Goal: Task Accomplishment & Management: Manage account settings

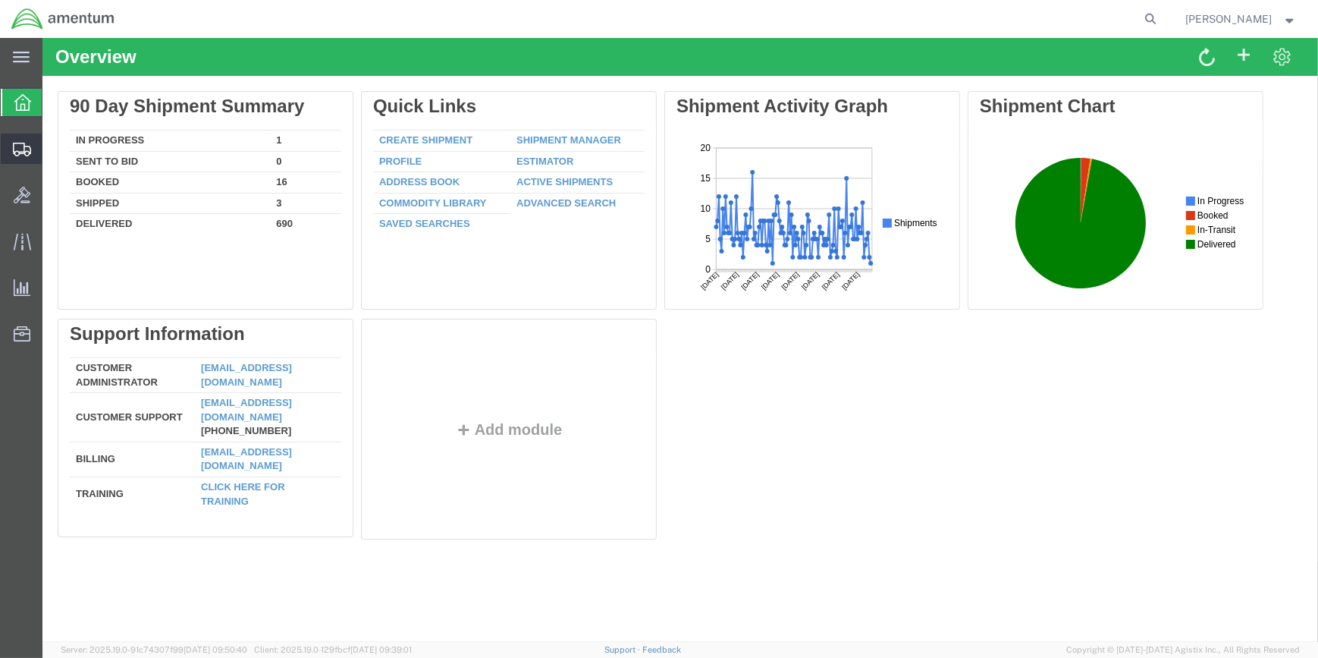
click at [0, 0] on span "Shipment Manager" at bounding box center [0, 0] width 0 height 0
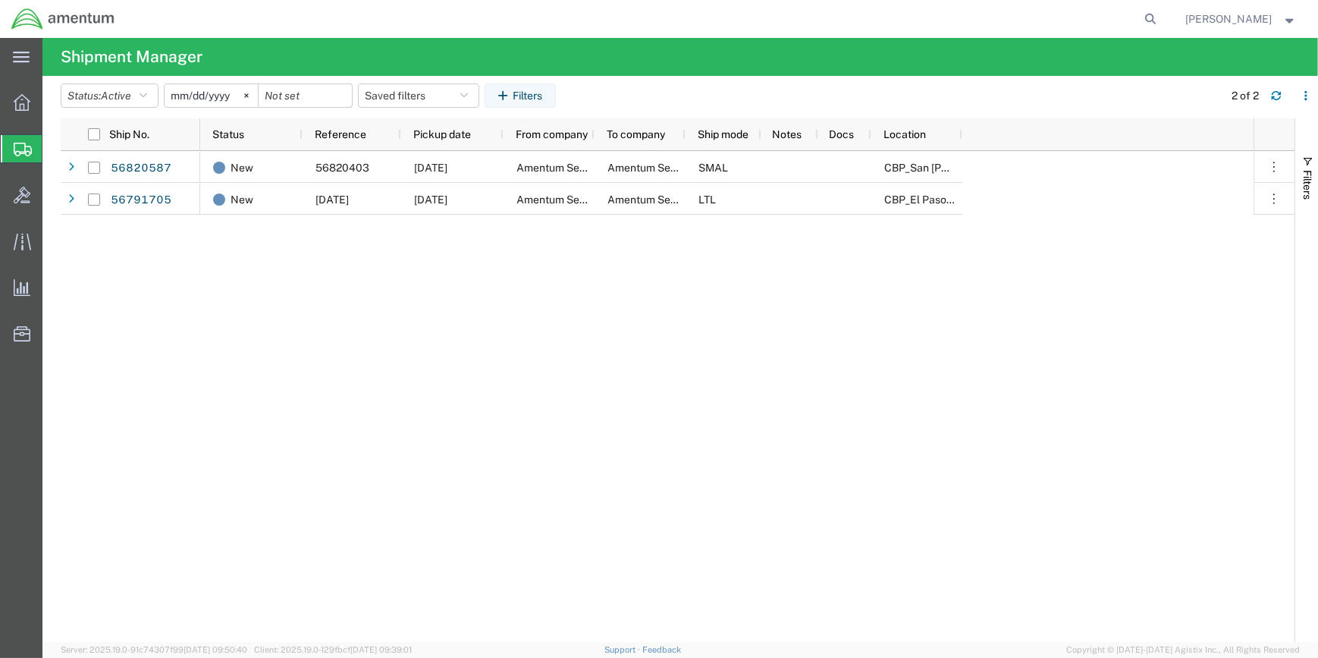
click at [223, 92] on input "[DATE]" at bounding box center [211, 95] width 93 height 23
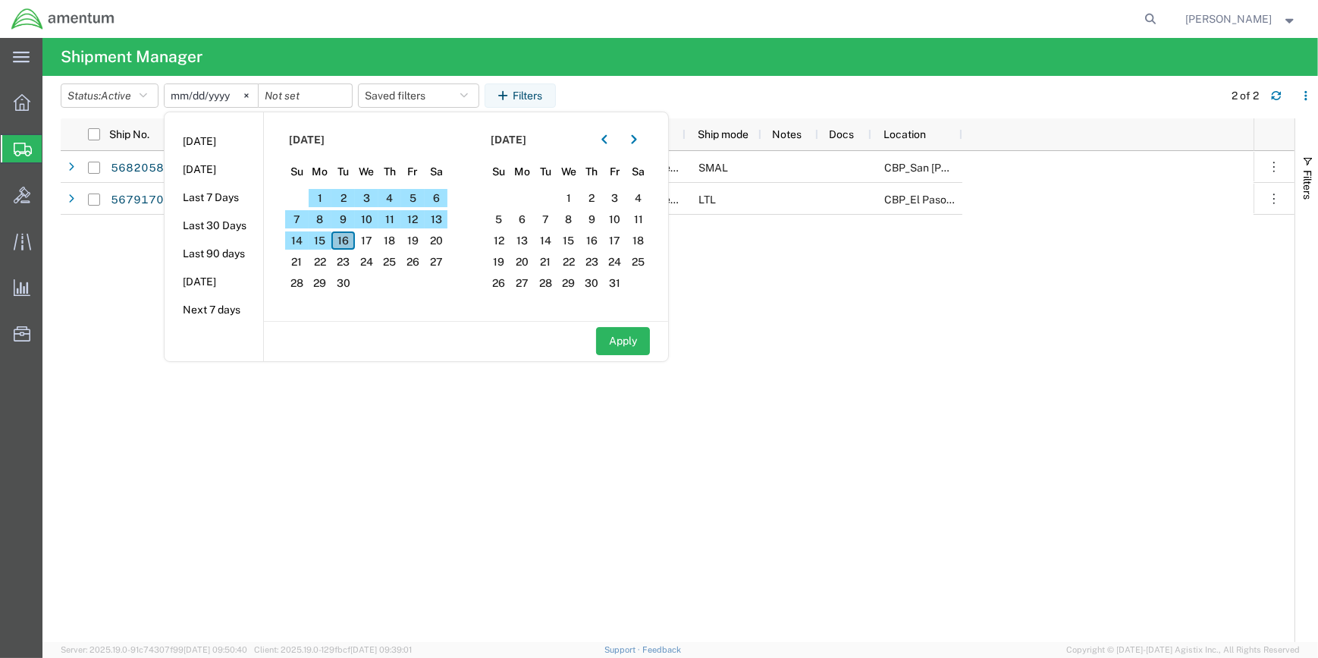
click at [348, 237] on span "16" at bounding box center [344, 240] width 24 height 18
click at [626, 339] on button "Apply" at bounding box center [623, 341] width 54 height 28
type input "[DATE]"
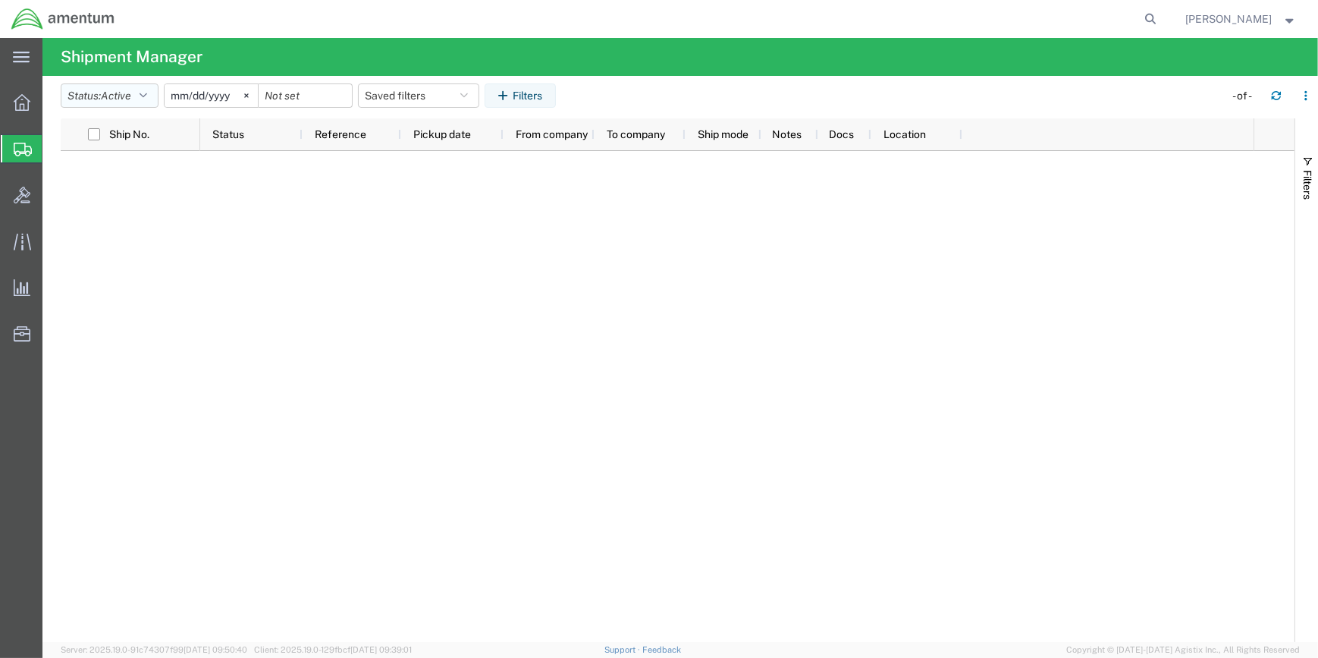
click at [147, 93] on icon "button" at bounding box center [144, 95] width 8 height 11
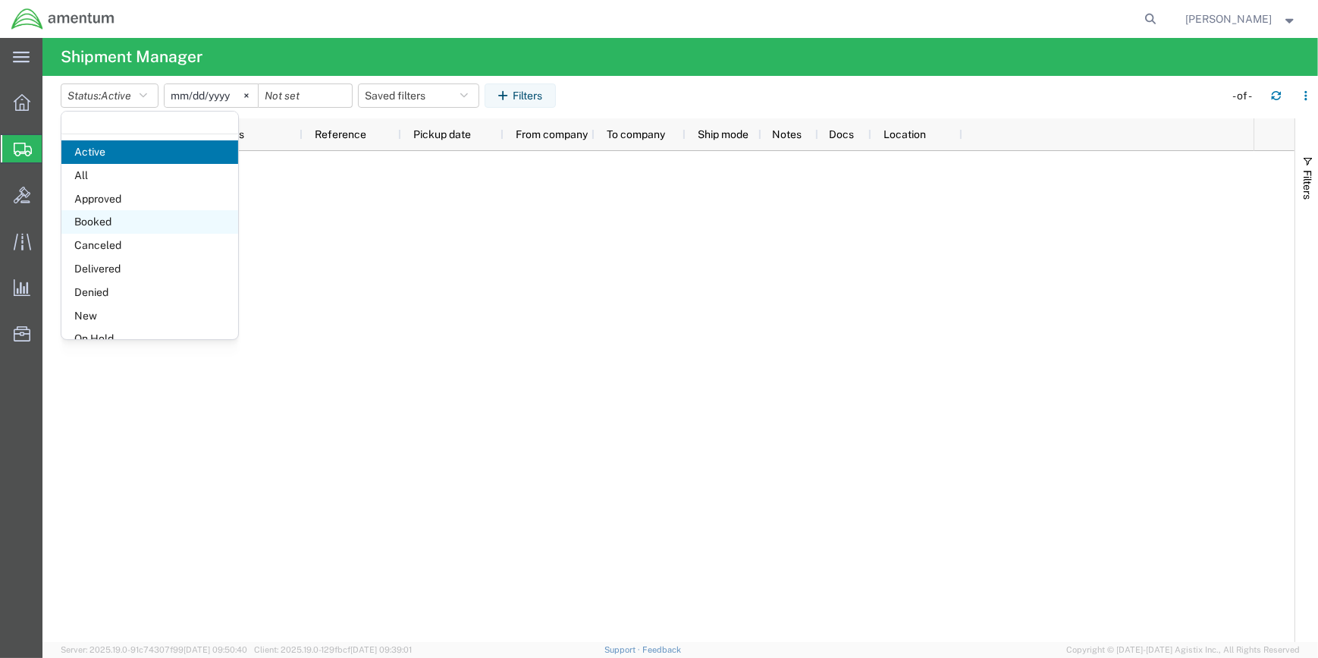
click at [106, 219] on span "Booked" at bounding box center [149, 222] width 177 height 24
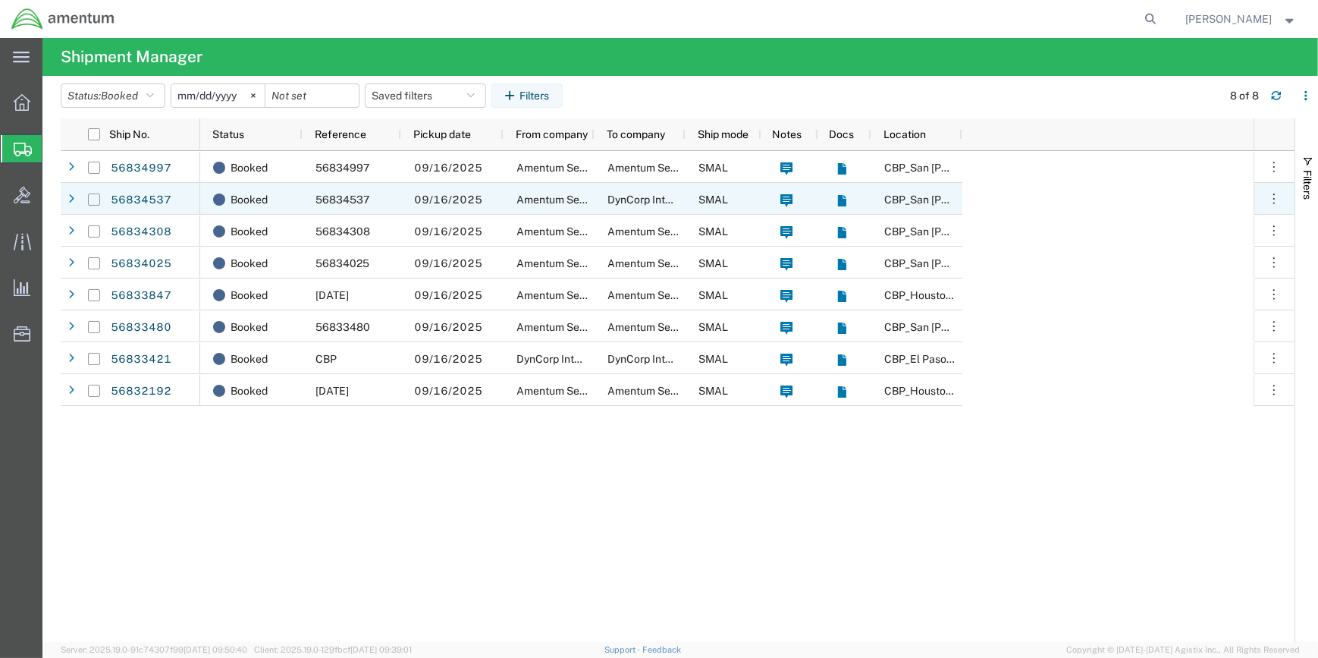
click at [93, 196] on input "Press Space to toggle row selection (unchecked)" at bounding box center [94, 199] width 12 height 12
checkbox input "true"
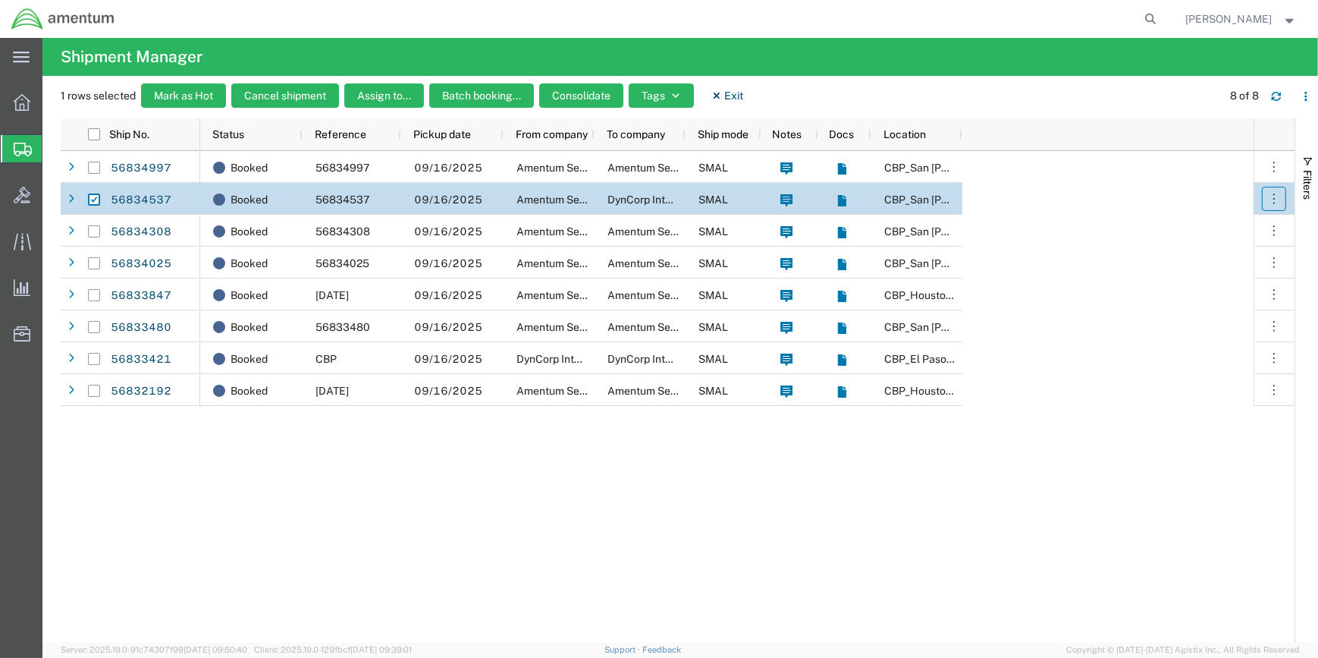
click at [1266, 195] on button "button" at bounding box center [1274, 199] width 24 height 24
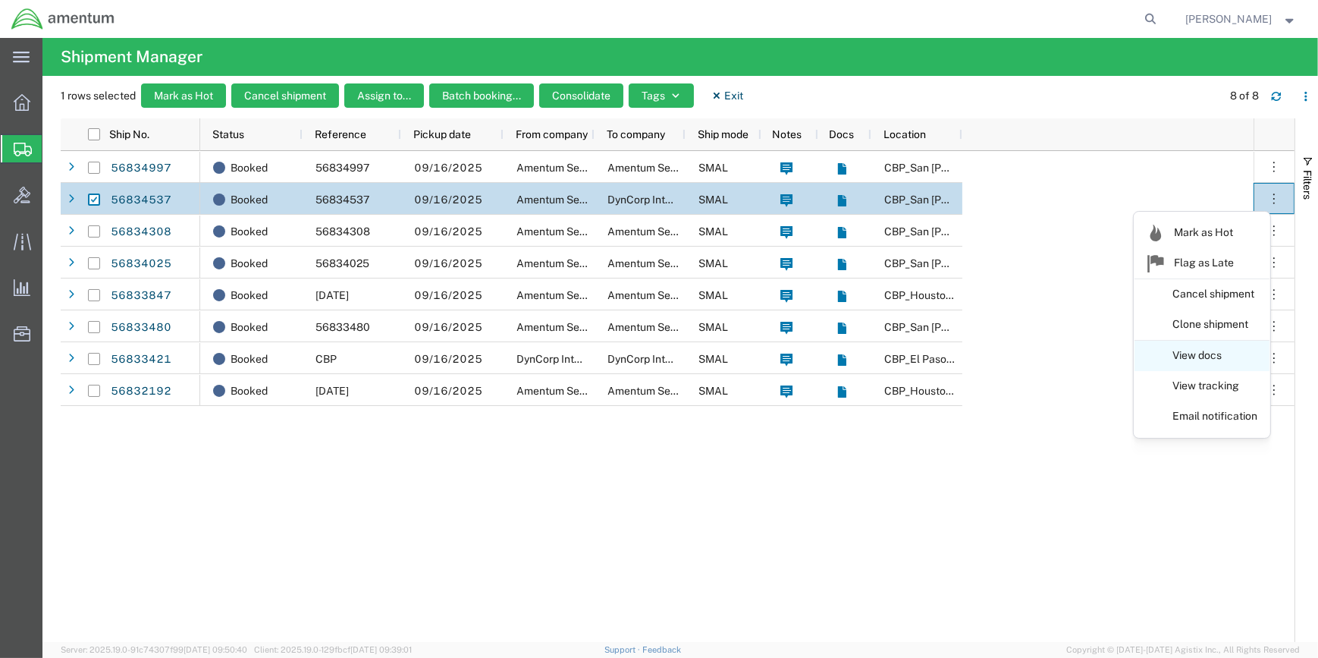
click at [1203, 350] on link "View docs" at bounding box center [1202, 355] width 135 height 27
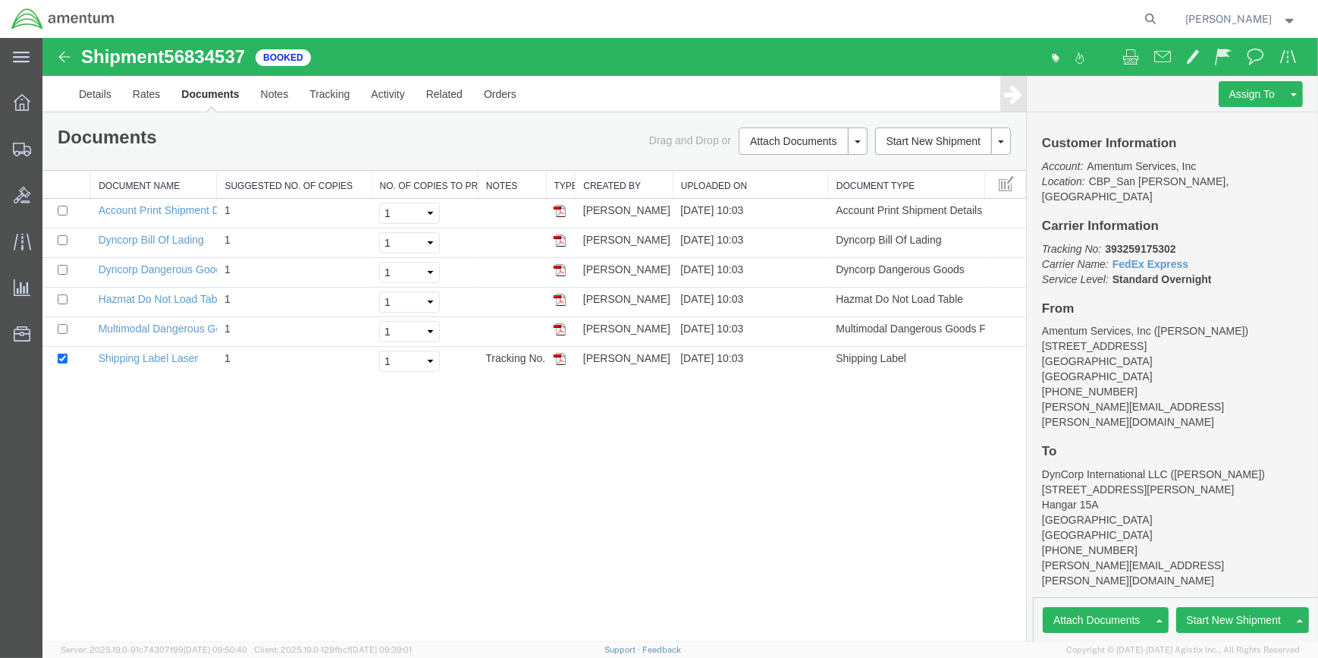
click at [42, 38] on link "Clone Shipment" at bounding box center [42, 38] width 0 height 0
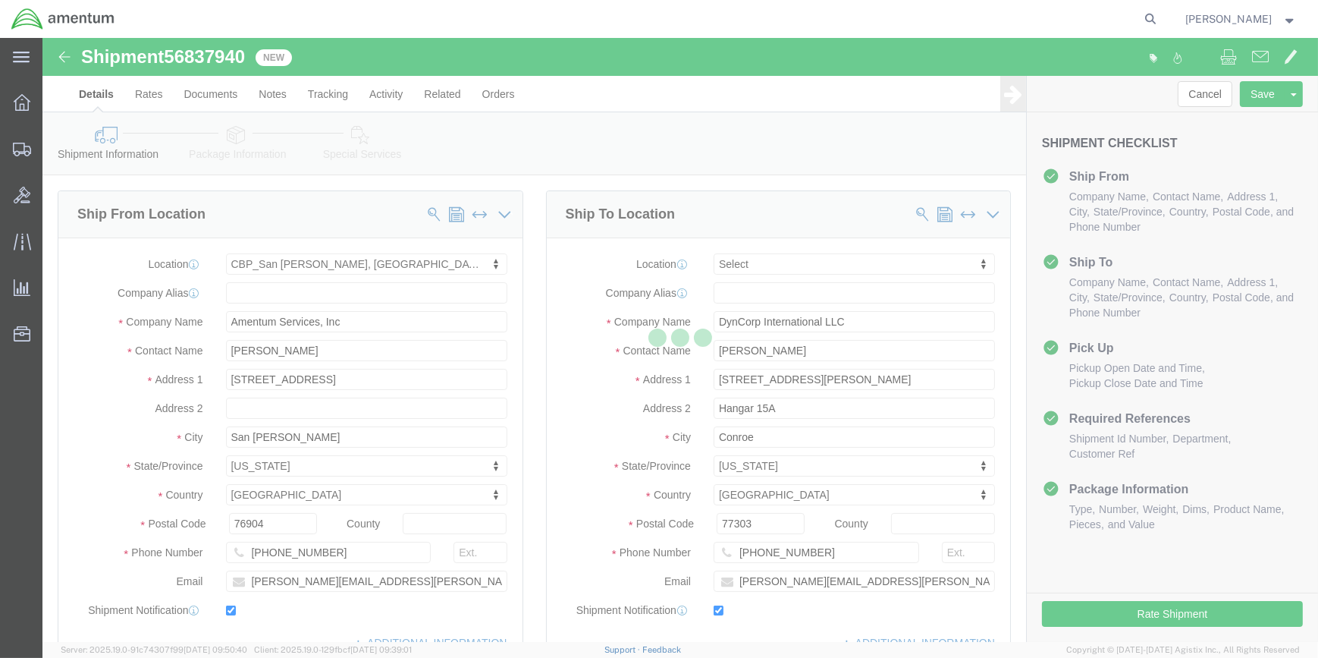
select select "49914"
select select
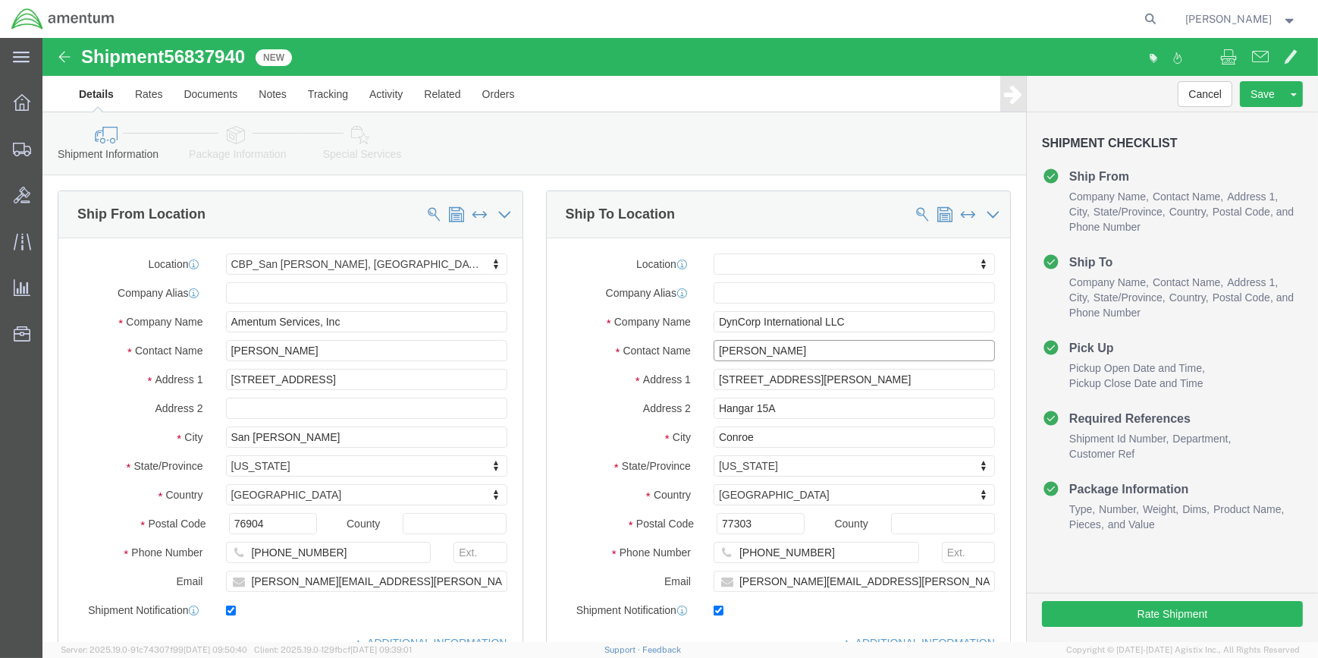
click input "[PERSON_NAME]"
type input "M"
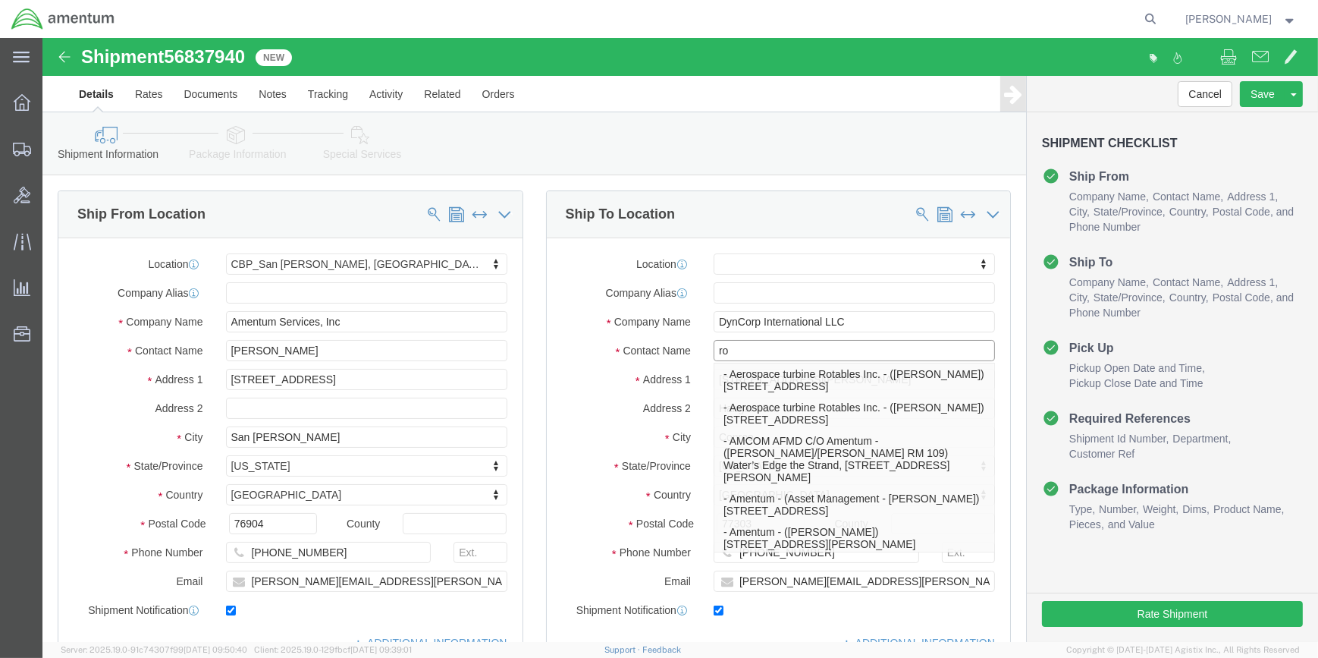
type input "r"
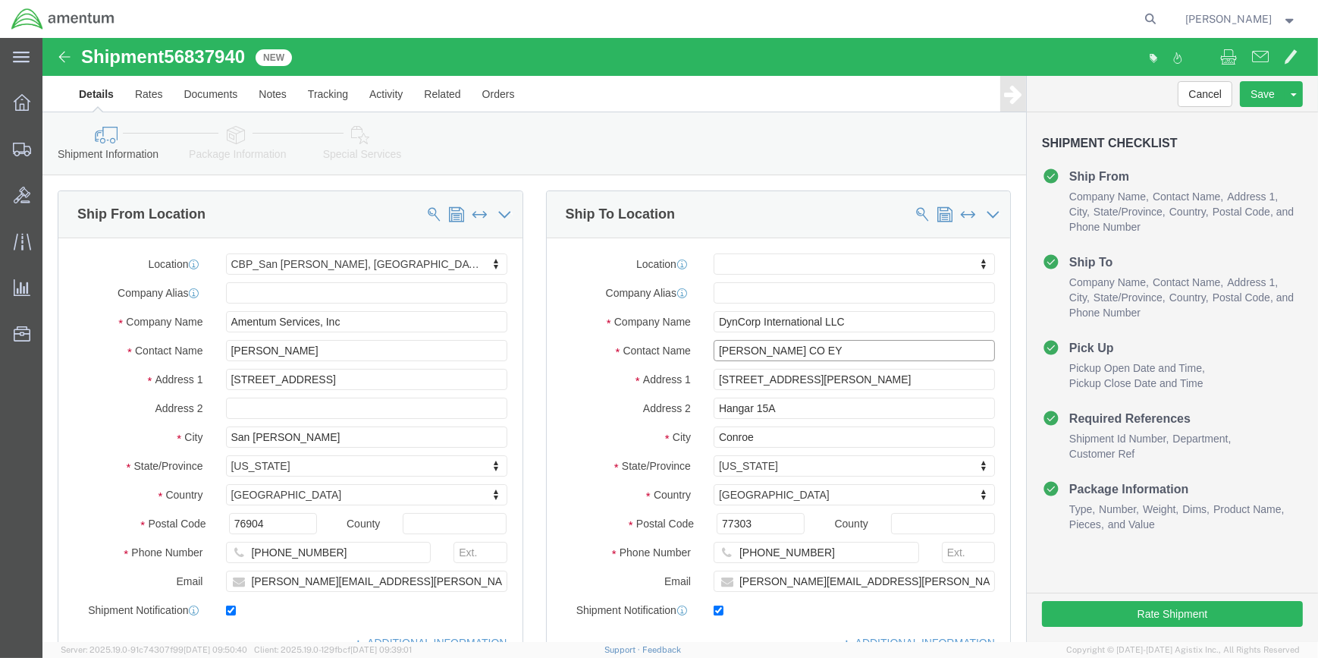
drag, startPoint x: 751, startPoint y: 311, endPoint x: 787, endPoint y: 311, distance: 35.7
click input "[PERSON_NAME] CO EY"
click input "[PERSON_NAME]"
type input "[PERSON_NAME]"
click input "[PERSON_NAME][EMAIL_ADDRESS][PERSON_NAME][DOMAIN_NAME]"
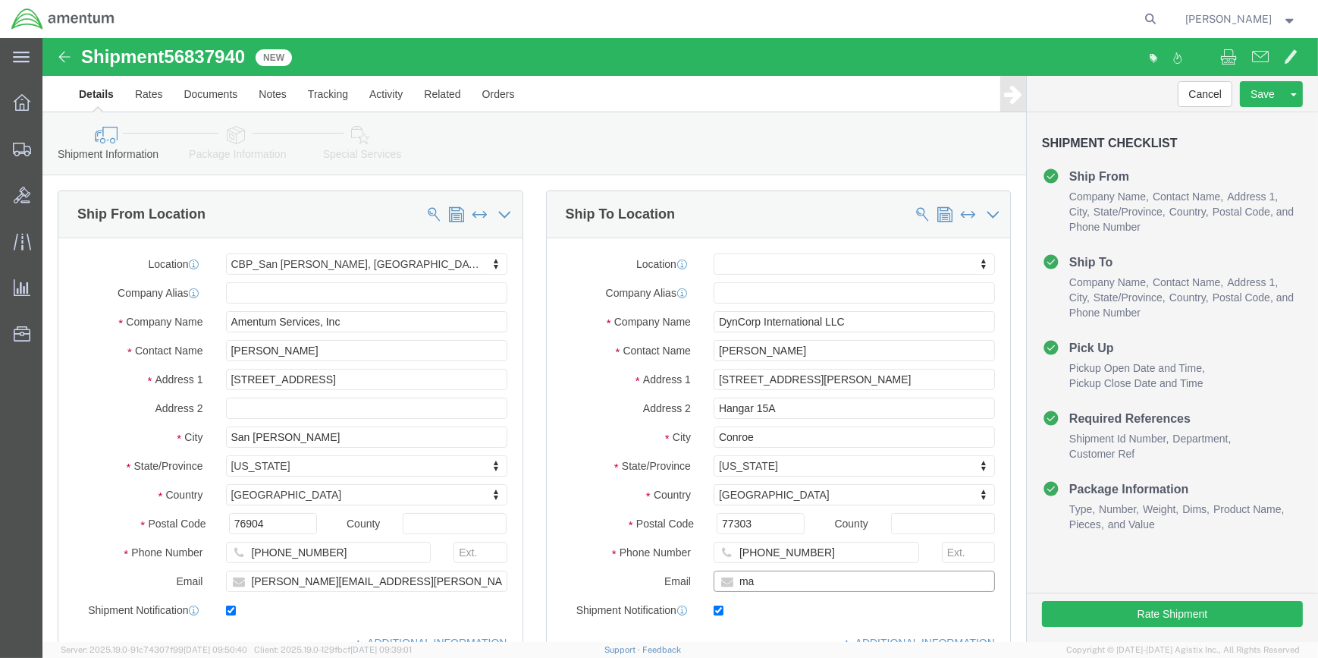
type input "m"
paste input "[PERSON_NAME][EMAIL_ADDRESS][PERSON_NAME][DOMAIN_NAME]"
type input "[PERSON_NAME][EMAIL_ADDRESS][PERSON_NAME][DOMAIN_NAME]"
click label
click input "checkbox"
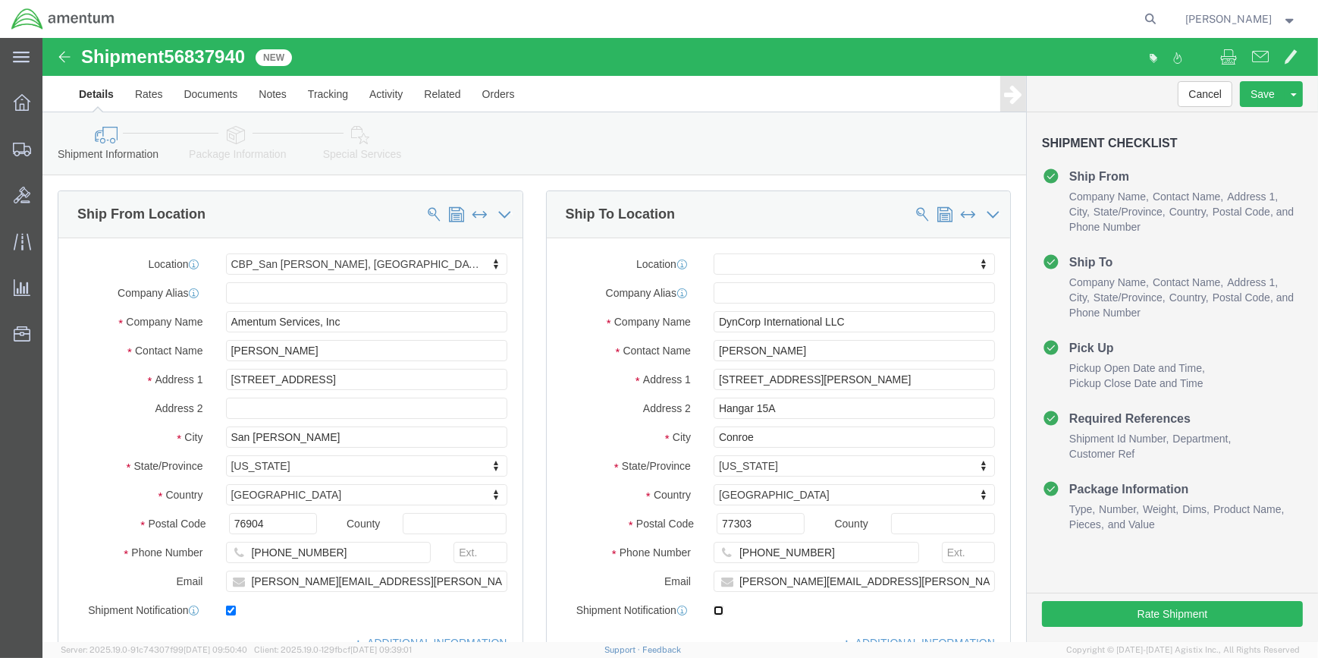
click input "checkbox"
checkbox input "true"
click input "[PHONE_NUMBER]"
type input "7"
paste input "[PHONE_NUMBER]"
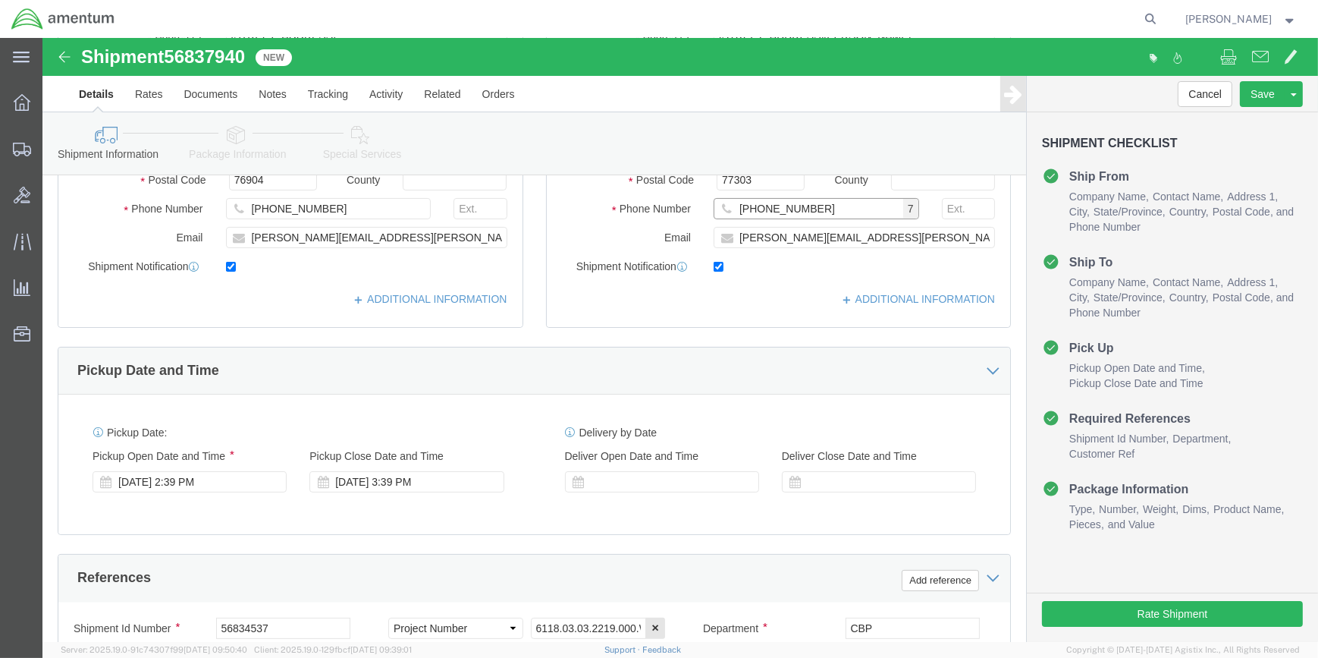
scroll to position [344, 0]
type input "[PHONE_NUMBER]"
drag, startPoint x: 128, startPoint y: 16, endPoint x: 211, endPoint y: 25, distance: 83.2
click div "Shipment 56837940 New"
drag, startPoint x: 203, startPoint y: 24, endPoint x: 194, endPoint y: 16, distance: 11.8
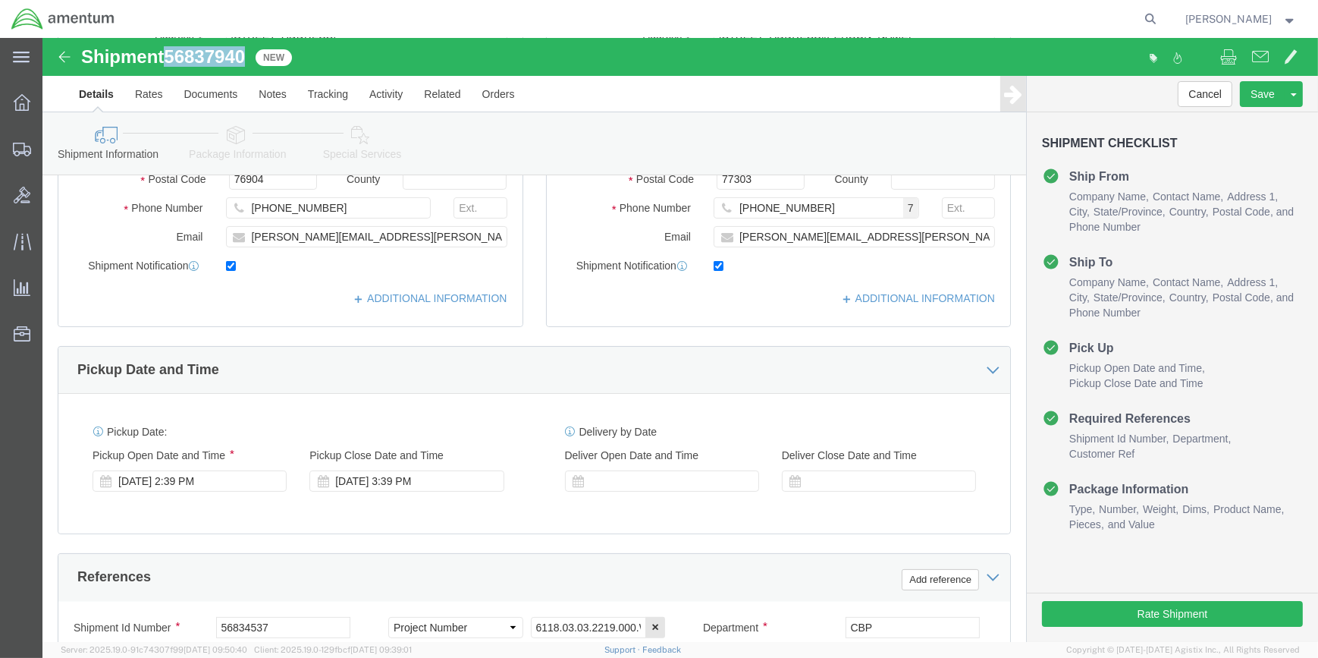
copy span "56837940"
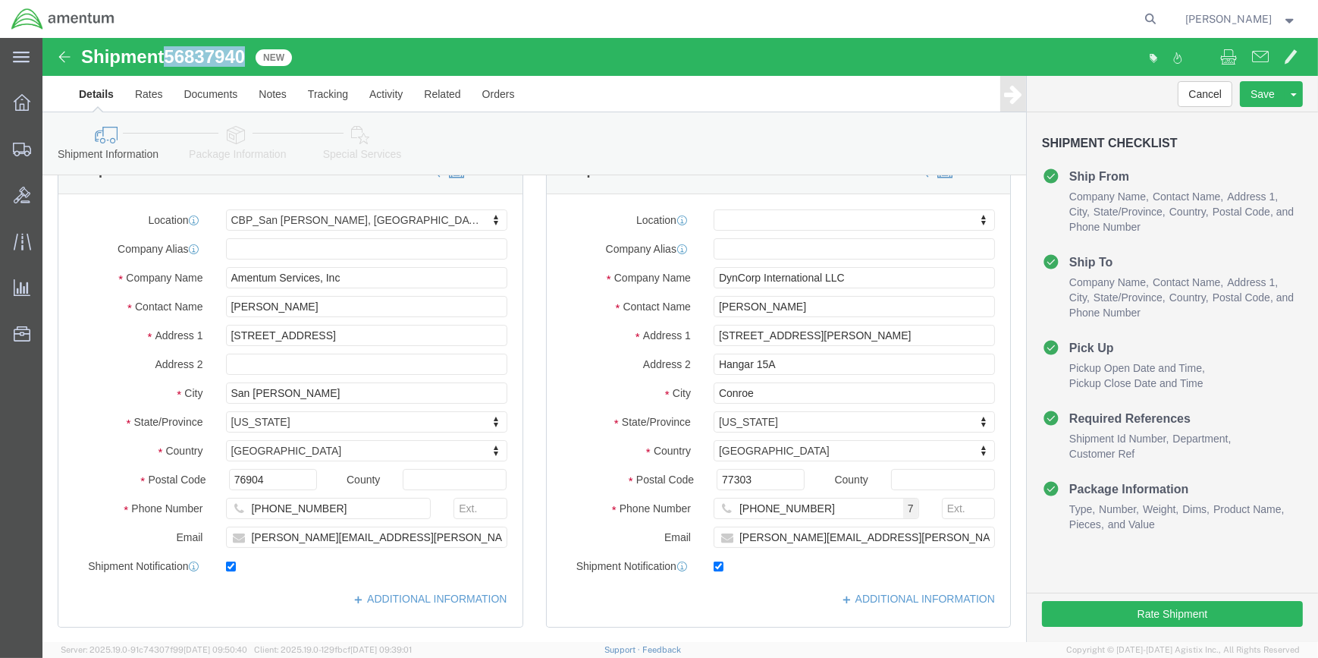
scroll to position [0, 0]
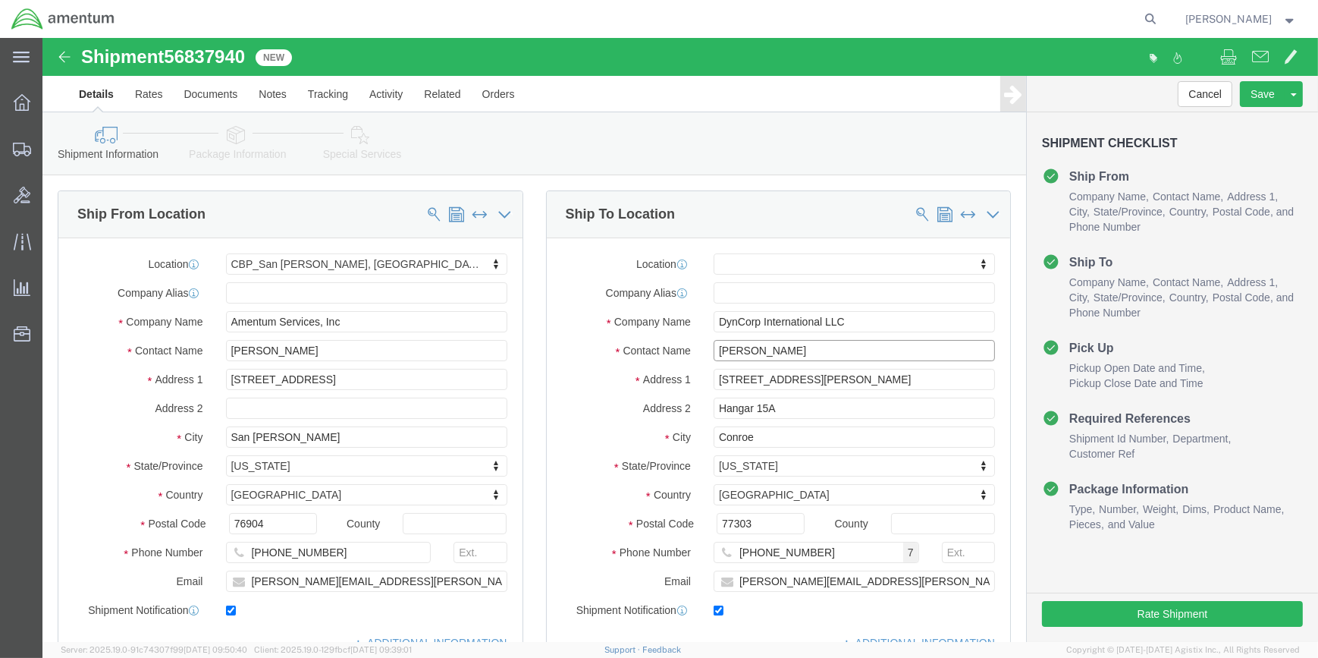
click input "[PERSON_NAME]"
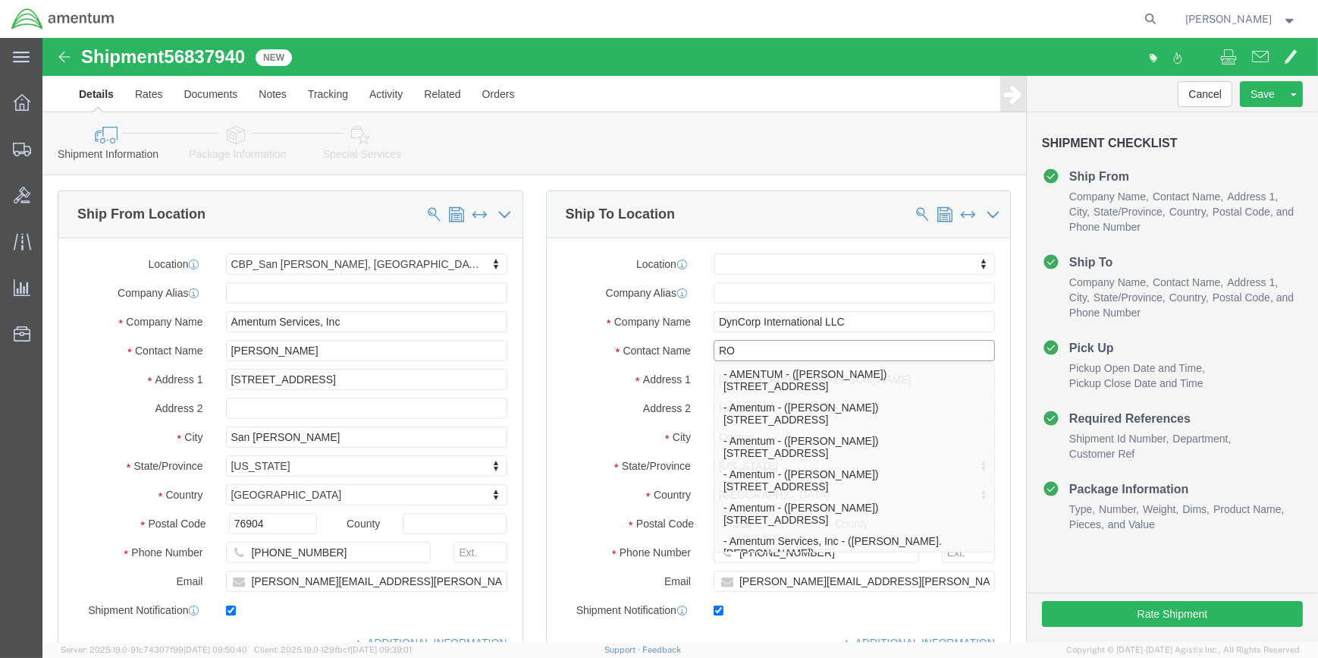
type input "R"
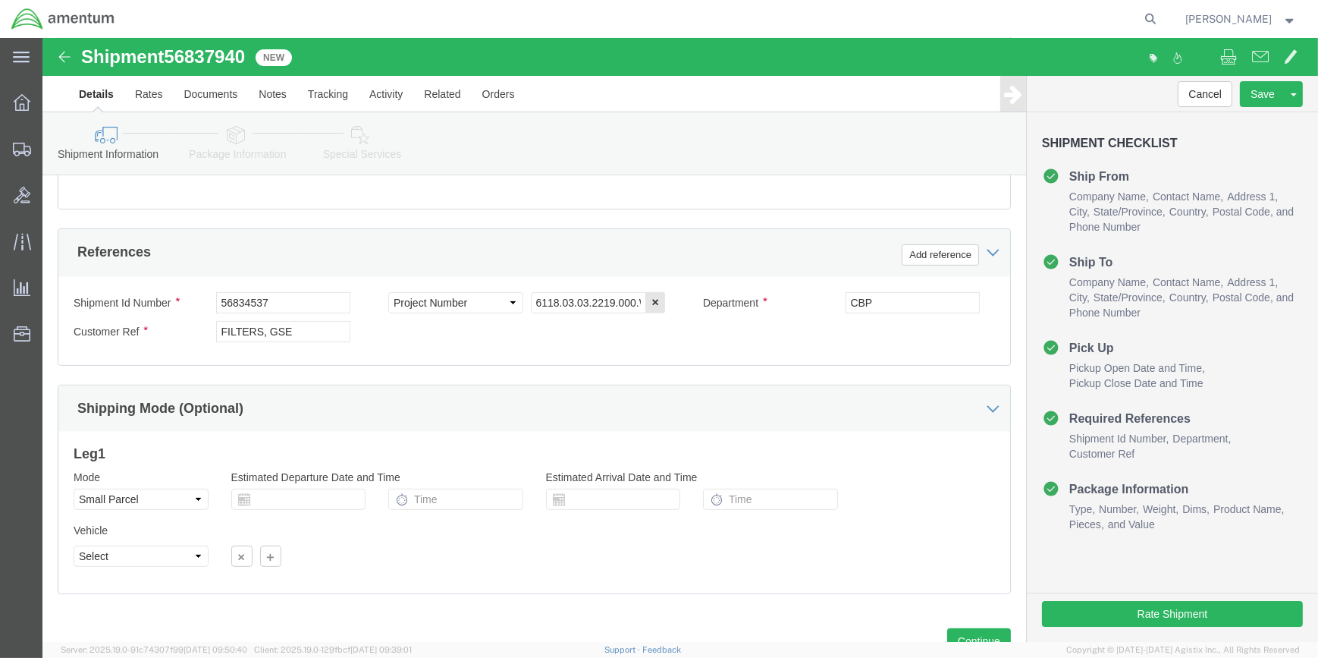
scroll to position [690, 0]
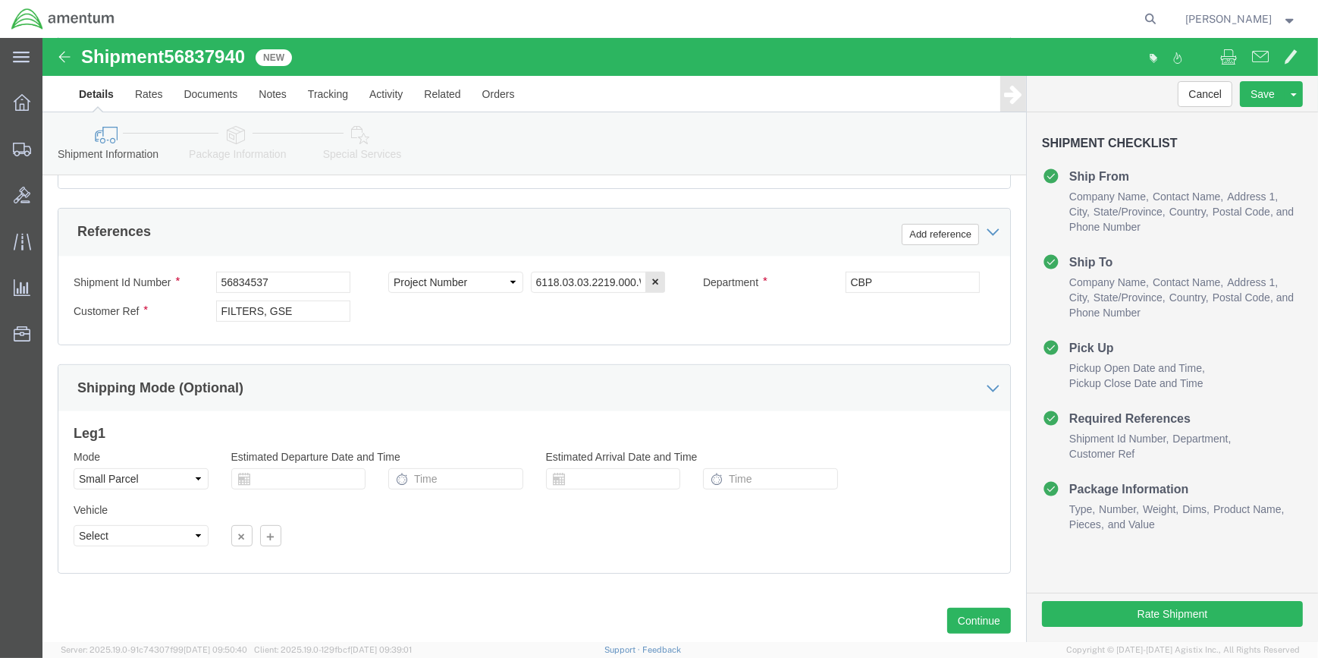
type input "LATERAL 604-000759"
drag, startPoint x: 178, startPoint y: 271, endPoint x: 284, endPoint y: 272, distance: 107.0
click input "FILTERS, GSE"
type input "604-000759"
drag, startPoint x: 136, startPoint y: 18, endPoint x: 212, endPoint y: 22, distance: 76.0
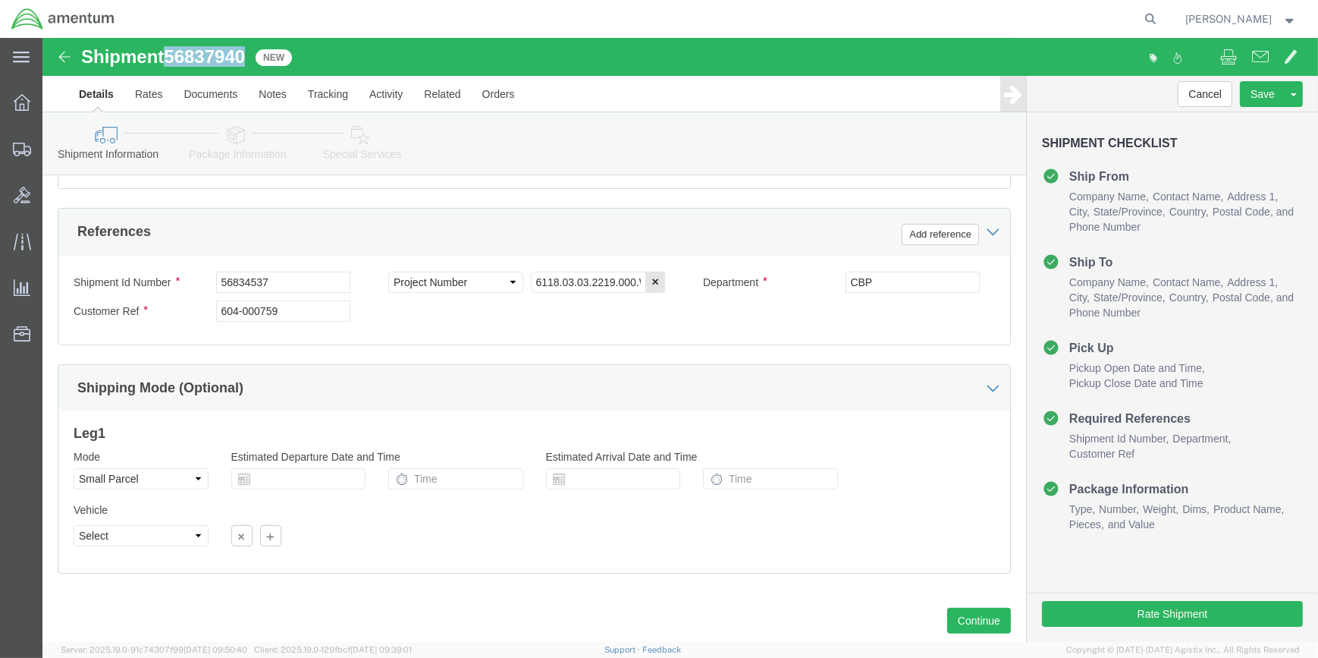
click div "Shipment 56837940 New"
drag, startPoint x: 212, startPoint y: 22, endPoint x: 199, endPoint y: 21, distance: 12.9
copy span "56837940"
click input "56834537"
type input "5"
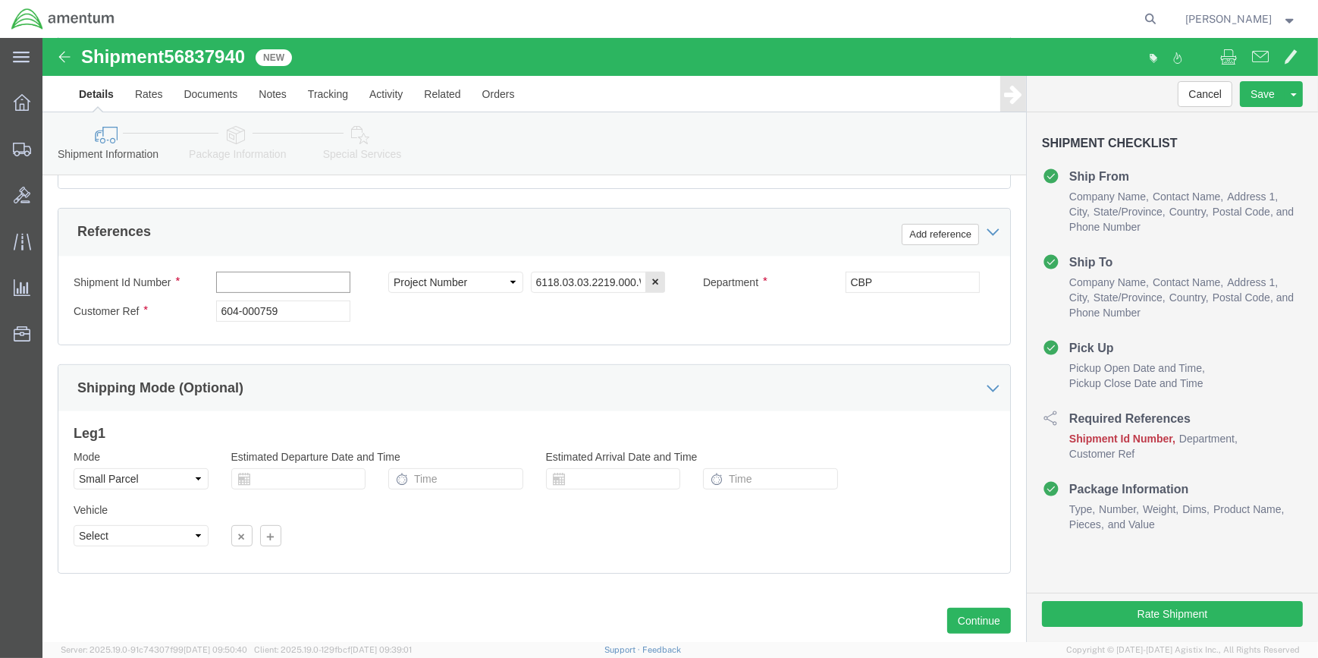
paste input "56837940"
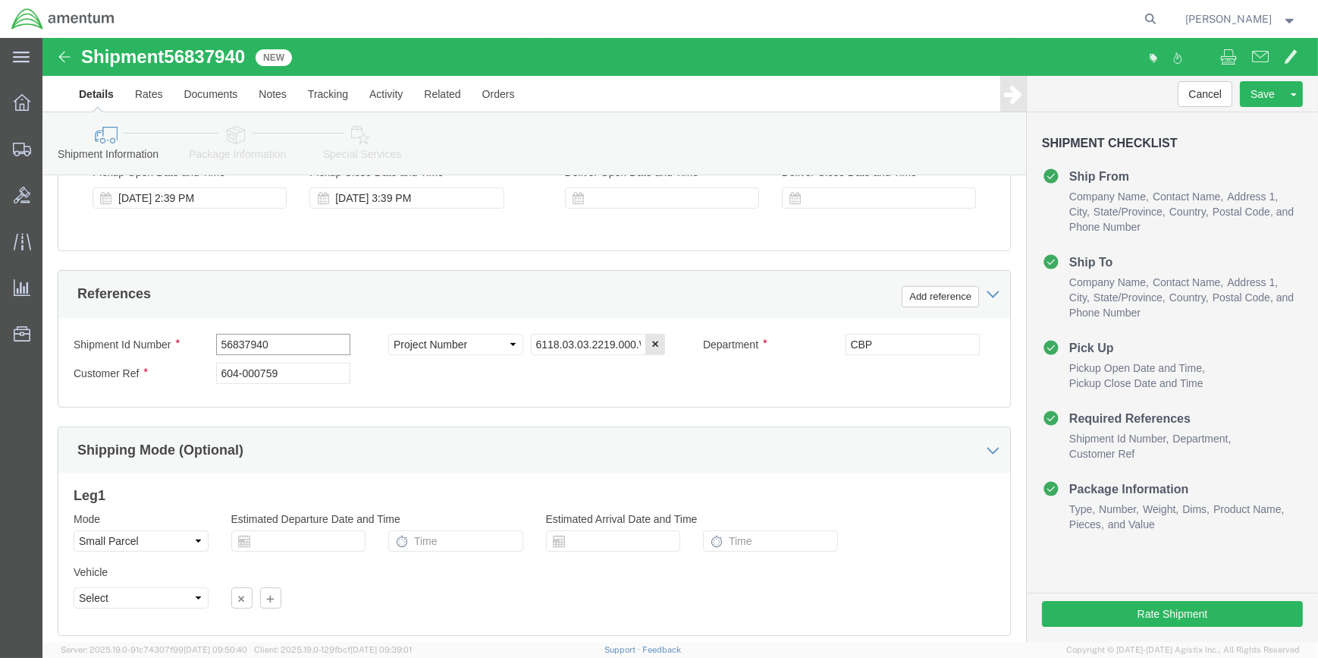
scroll to position [727, 0]
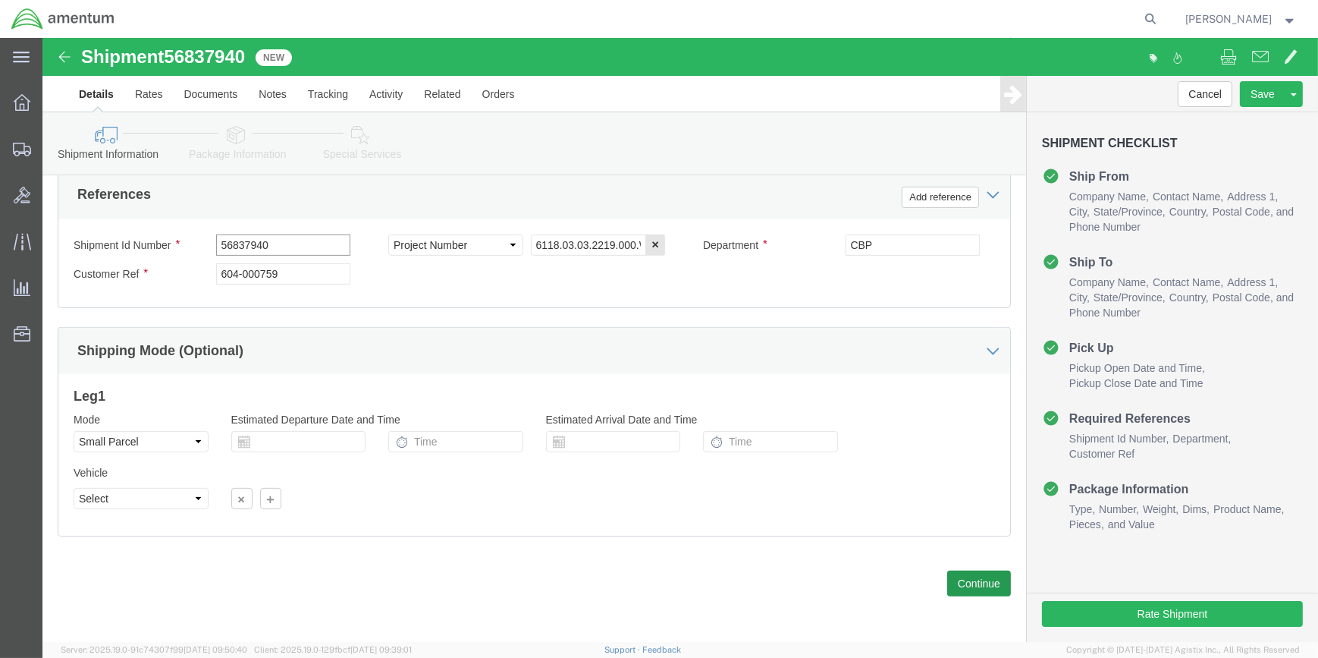
type input "56837940"
click button "Continue"
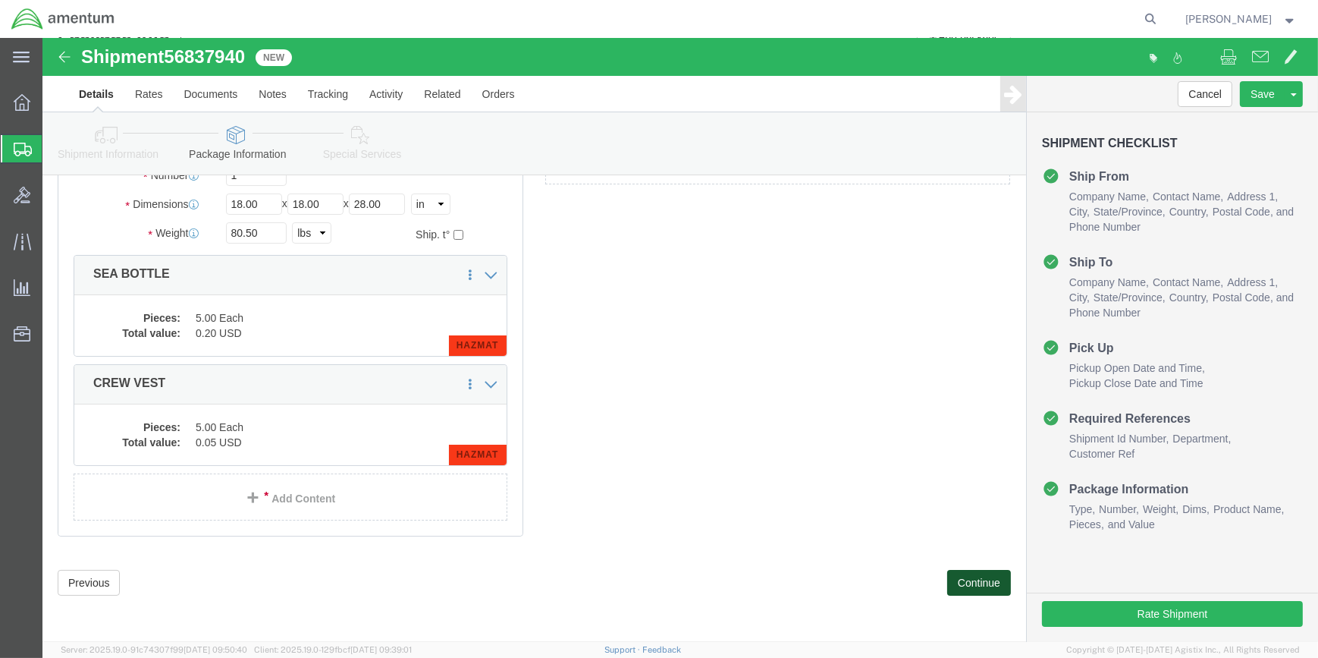
scroll to position [79, 0]
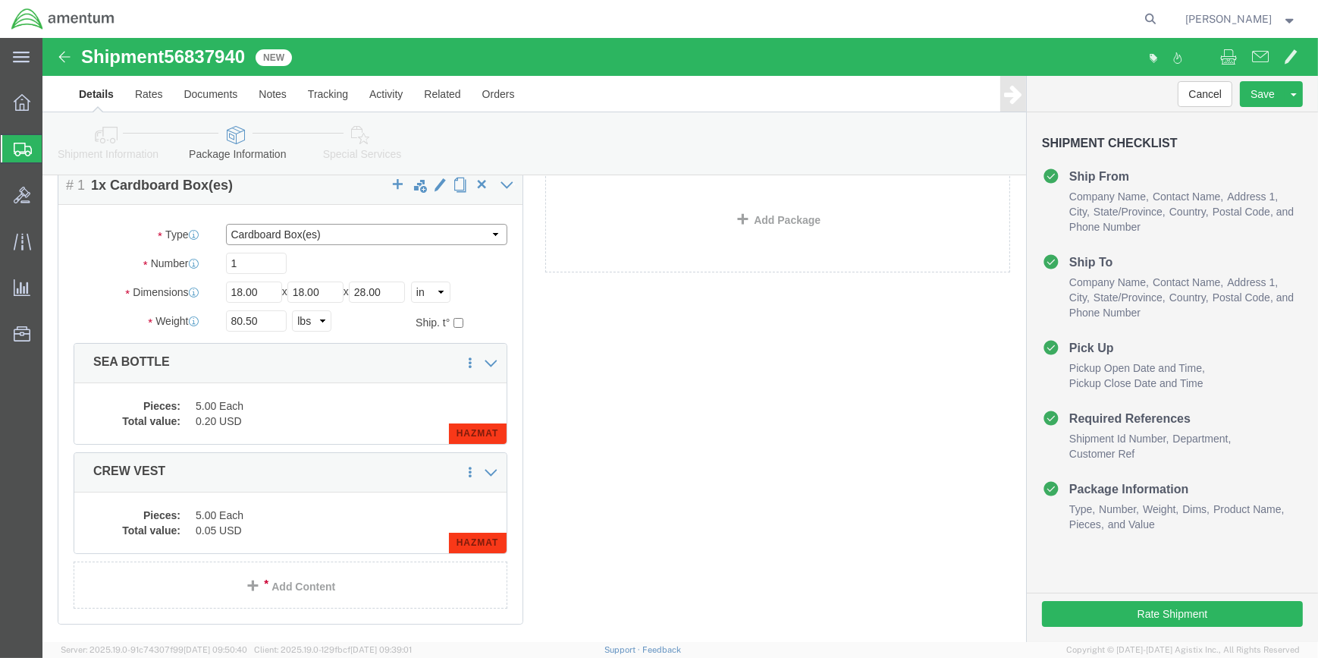
click select "Select Bale(s) Basket(s) Bolt(s) Bottle(s) Buckets Bulk Bundle(s) Can(s) Cardbo…"
select select "SBX"
click select "Select Bale(s) Basket(s) Bolt(s) Bottle(s) Buckets Bulk Bundle(s) Can(s) Cardbo…"
type input "12.25"
type input "11.00"
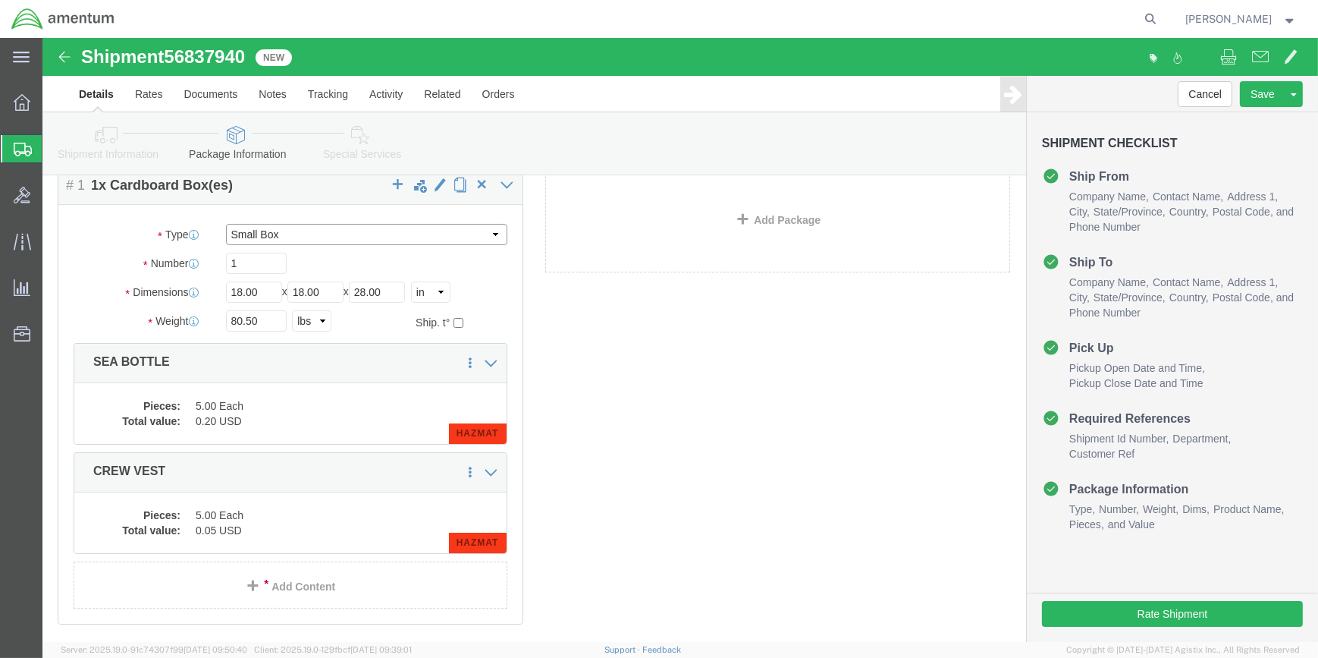
type input "1.50"
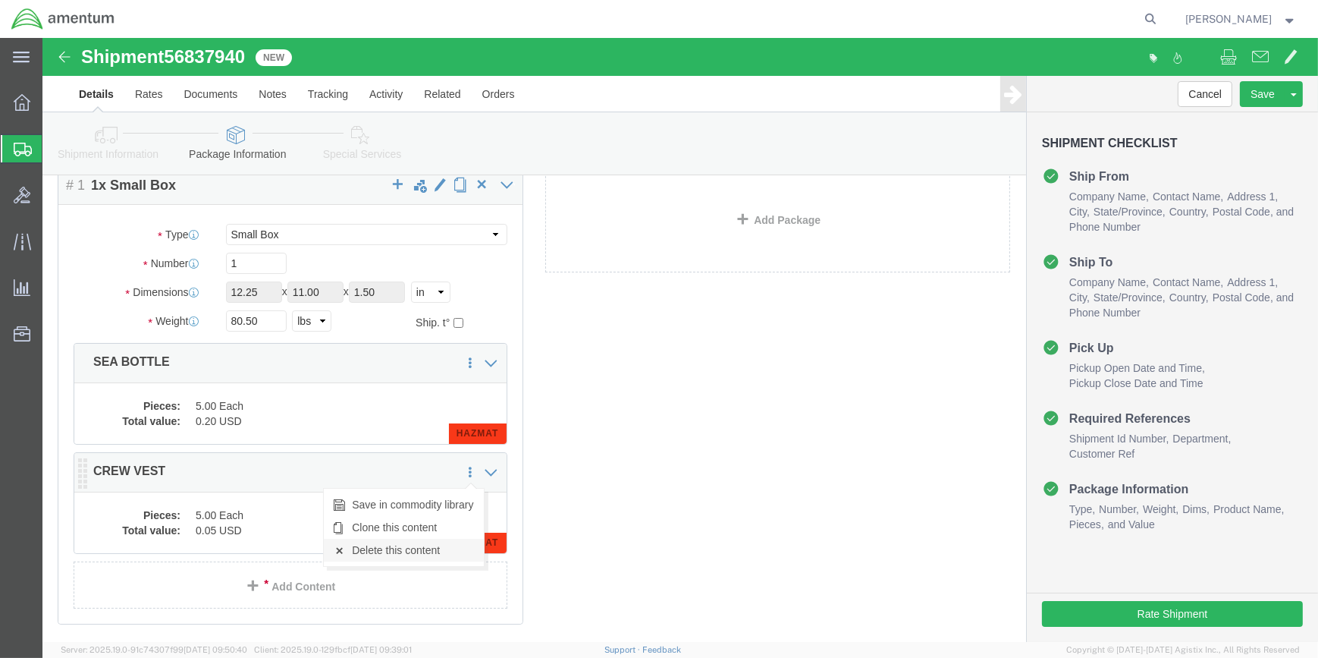
click link "Delete this content"
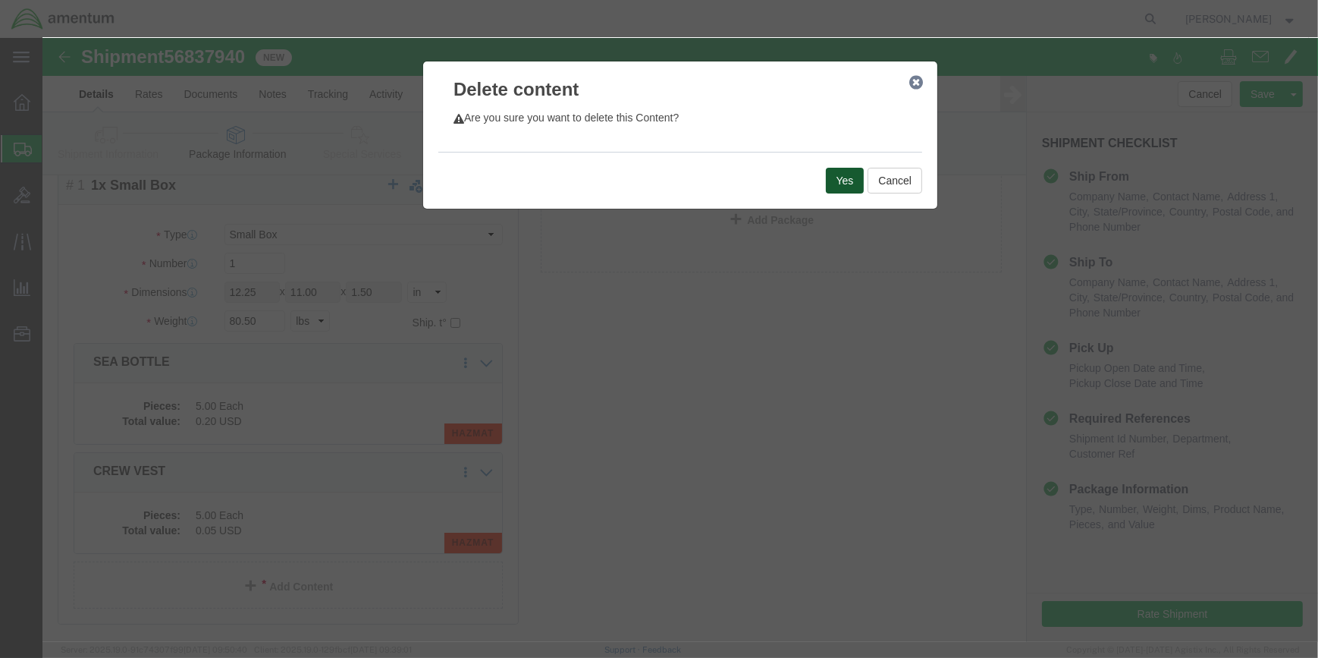
click button "Yes"
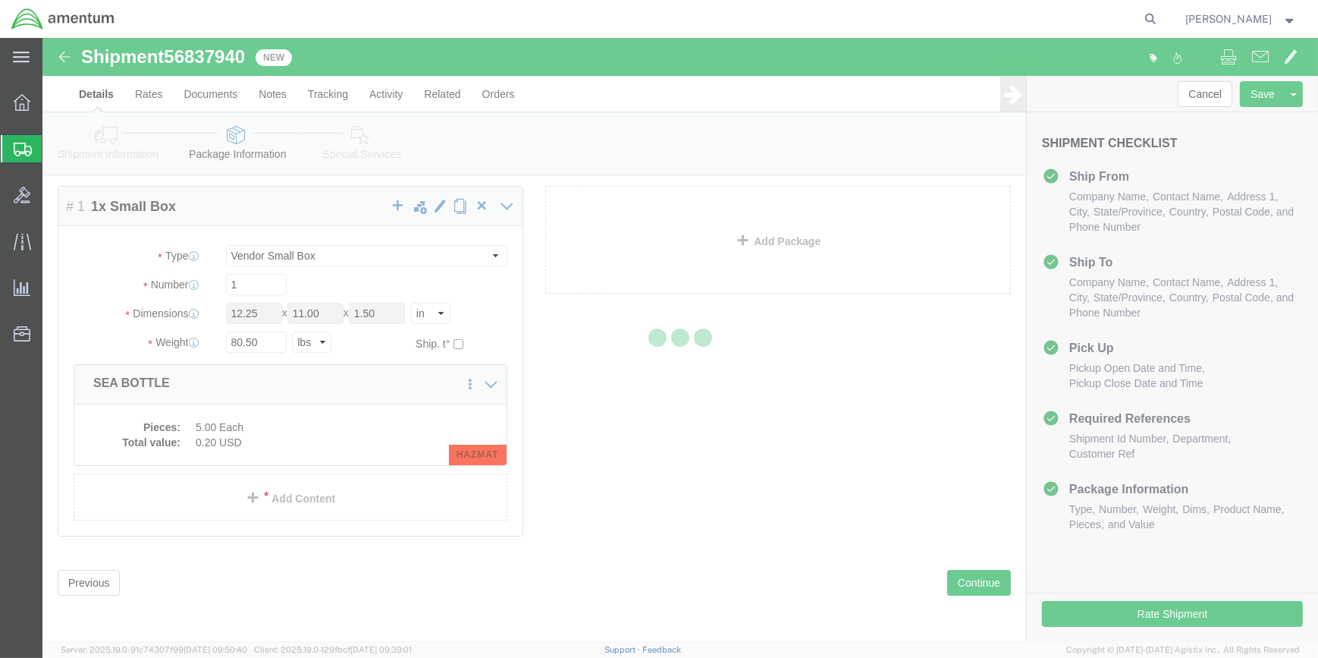
scroll to position [0, 0]
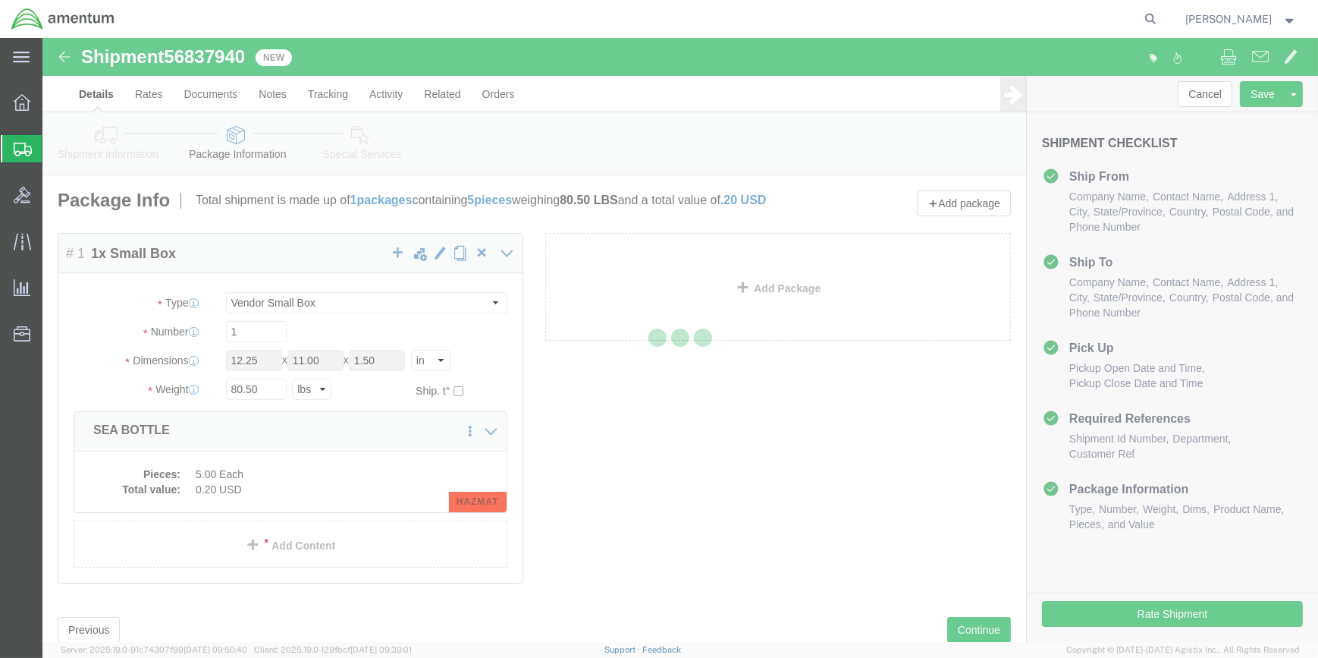
select select "SBX"
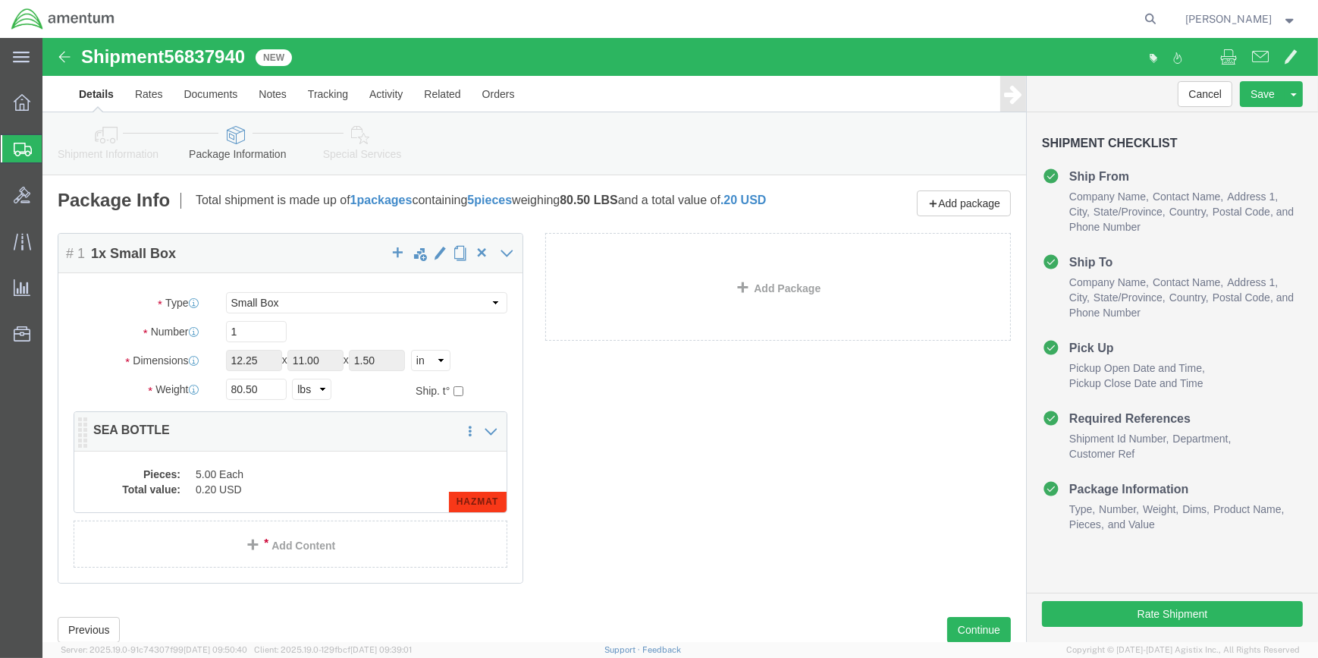
click dd "5.00 Each"
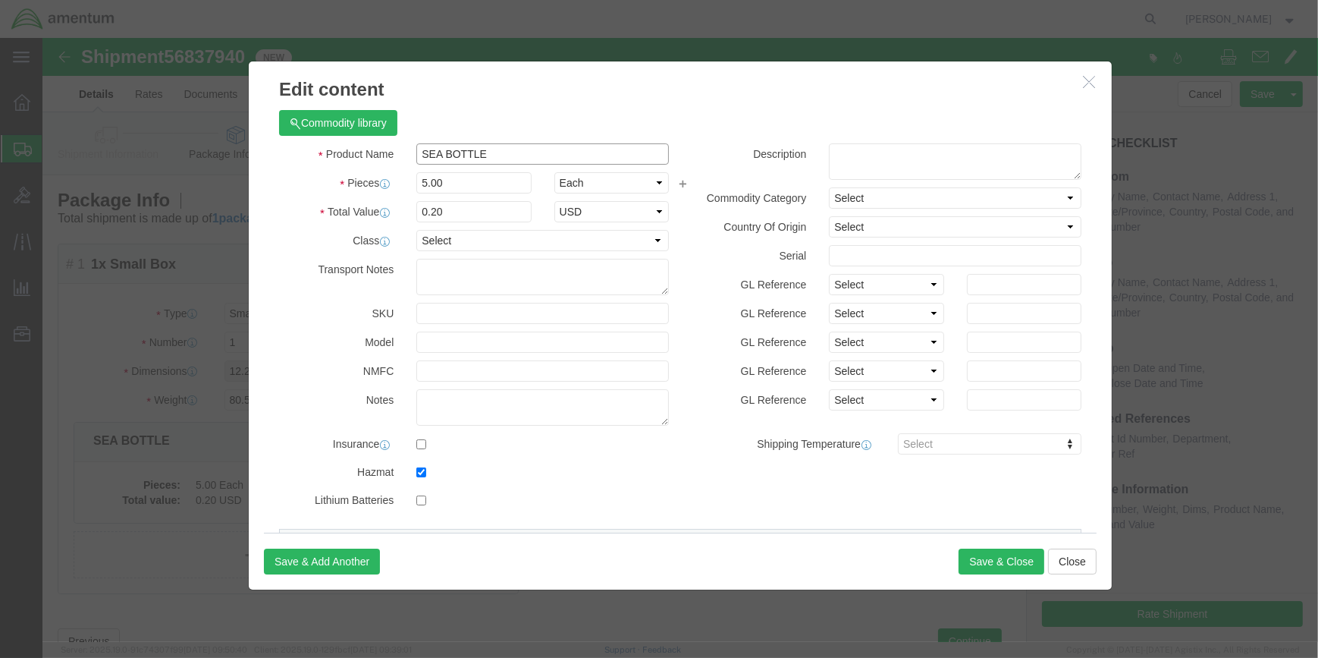
click input "SEA BOTTLE"
type input "S"
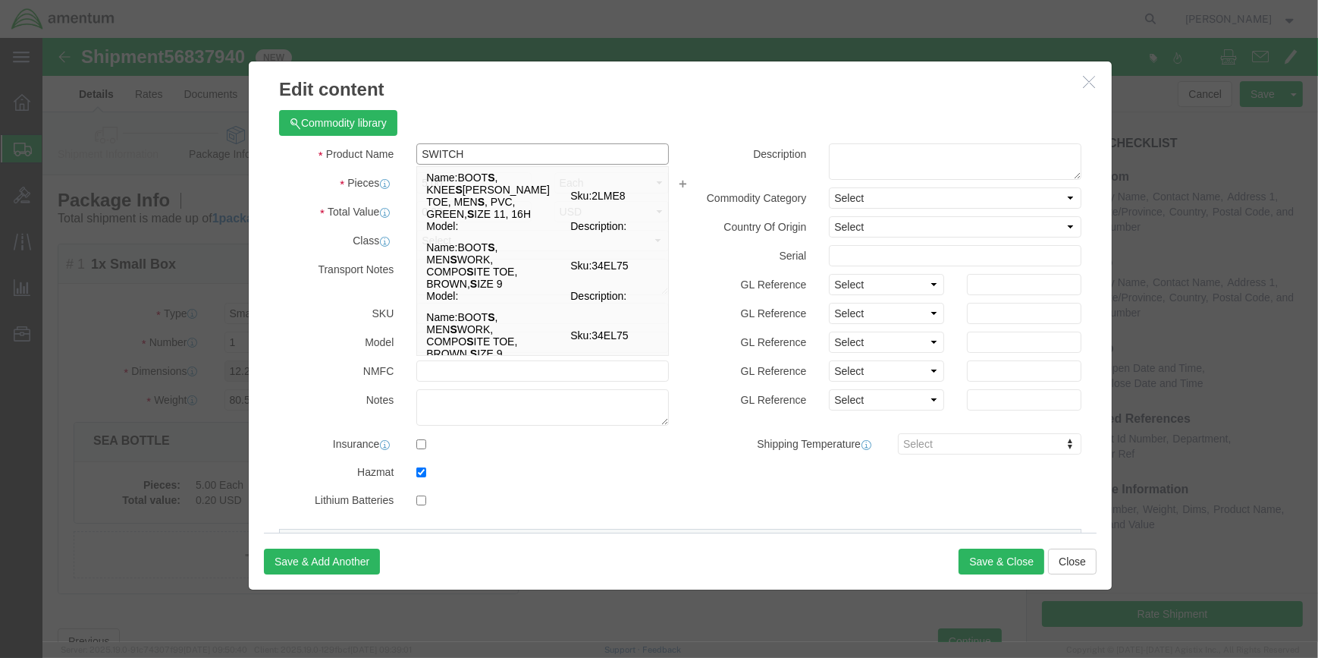
type input "SWITCH"
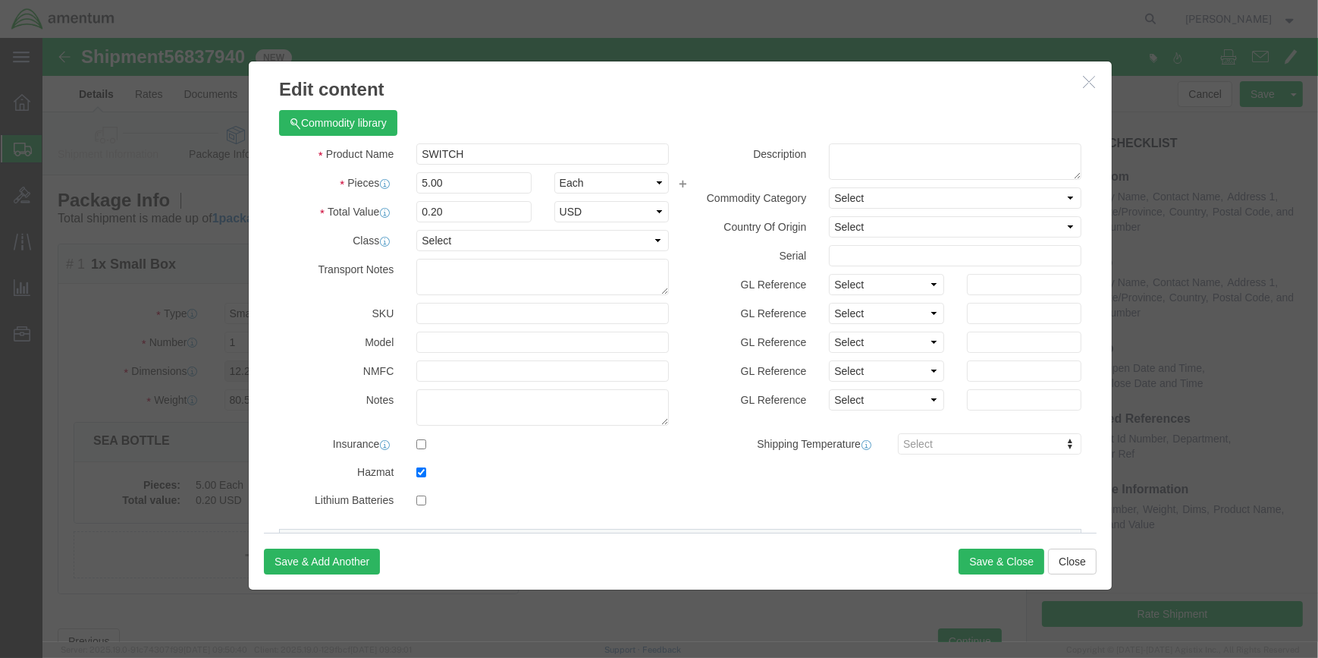
click div "Commodity library Product Name SWITCH SWITCH Pieces 5.00 Select Bag Barrels 100…"
click input "5.00"
type input "5"
type input "1"
click input "0.04"
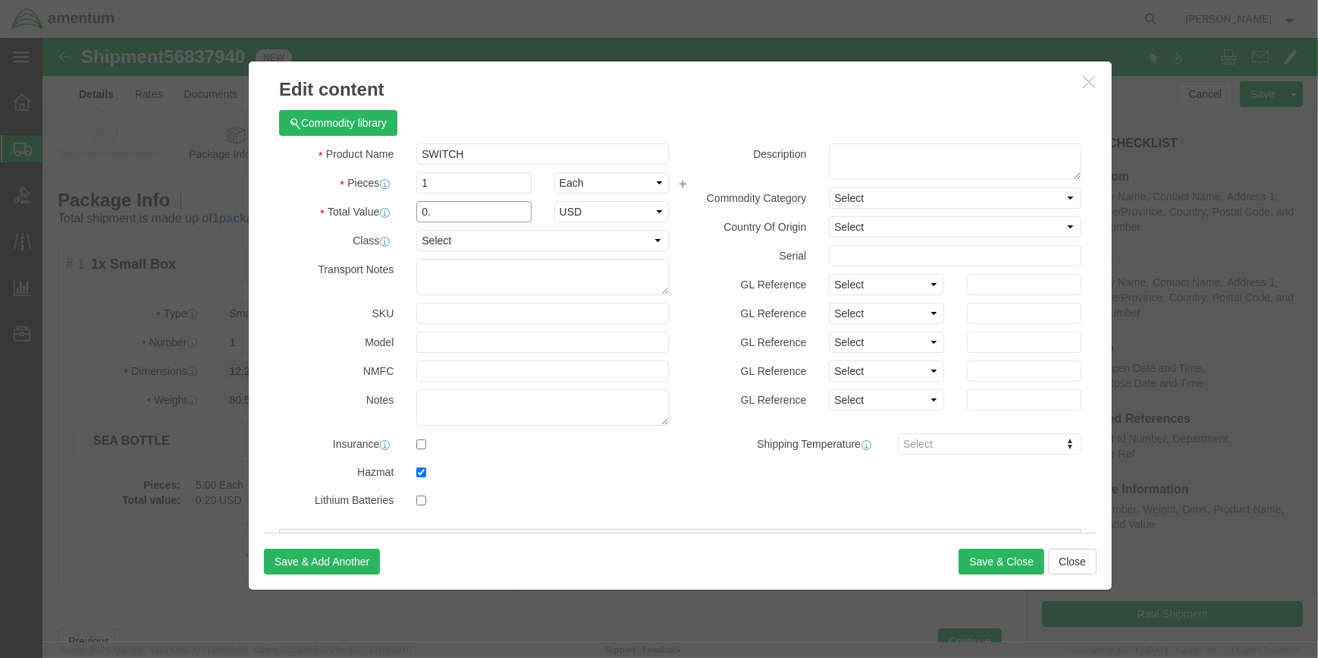
type input "0"
type input "50"
click input "checkbox"
checkbox input "false"
click button "Save & Close"
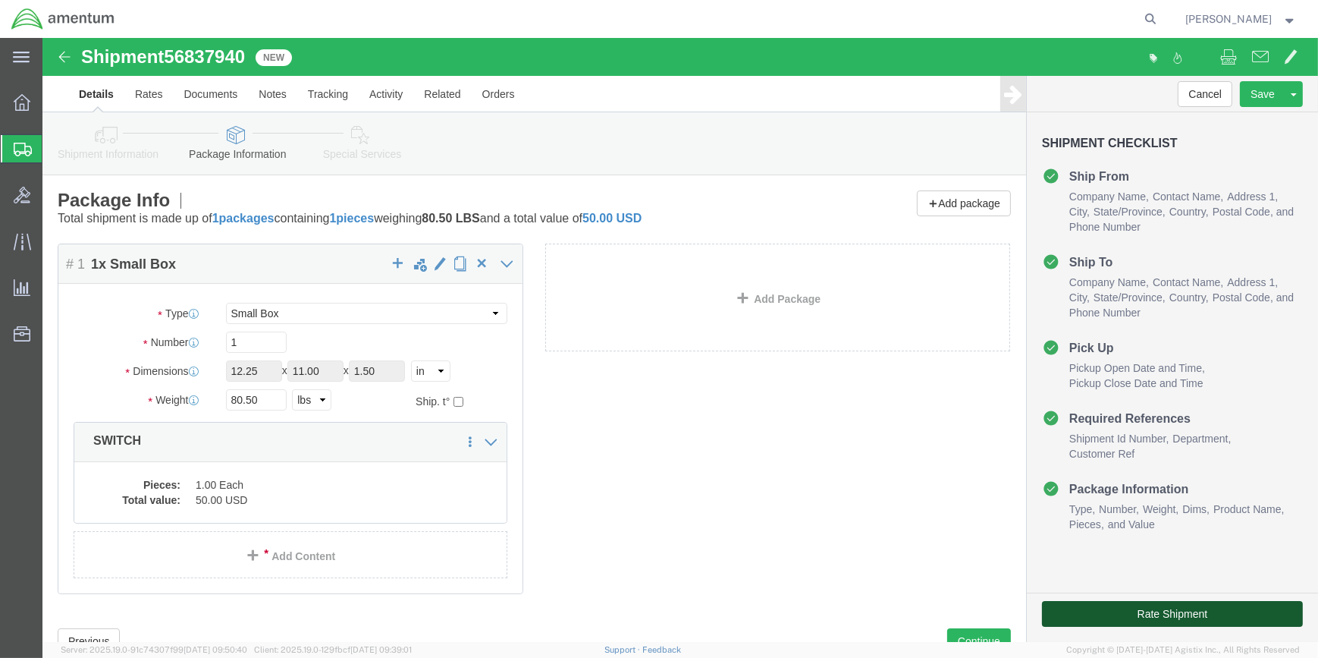
click button "Rate Shipment"
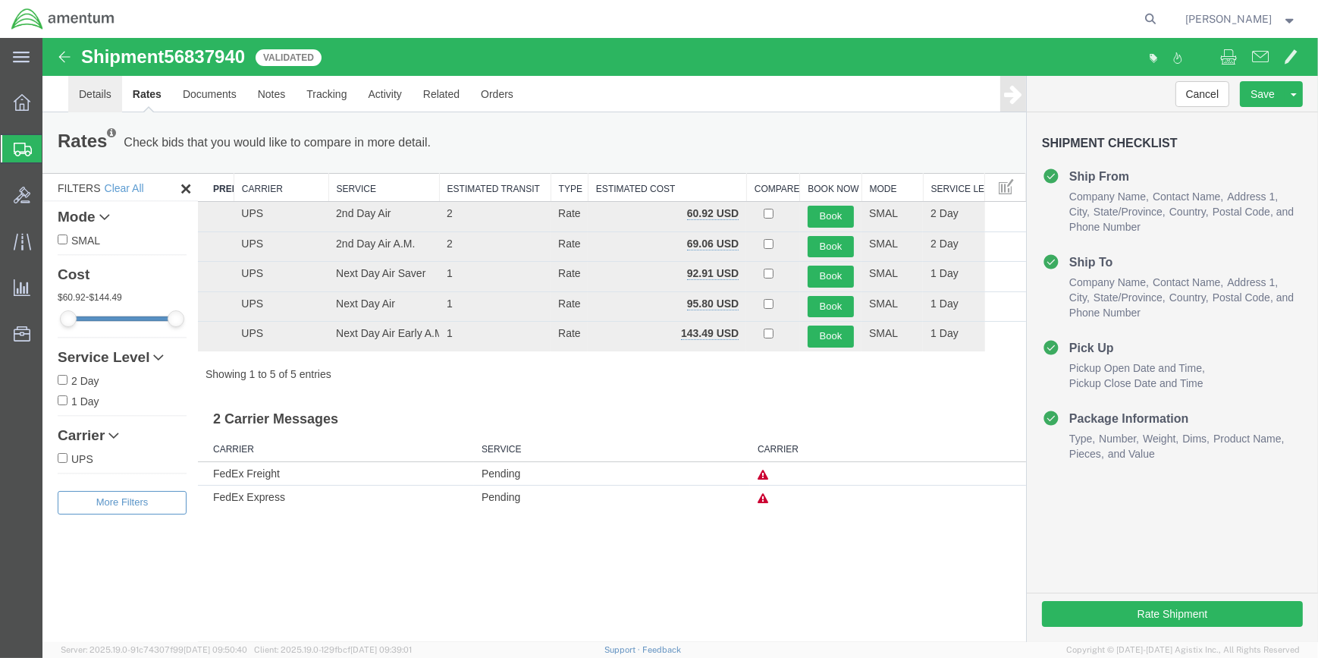
click at [93, 93] on link "Details" at bounding box center [95, 94] width 54 height 36
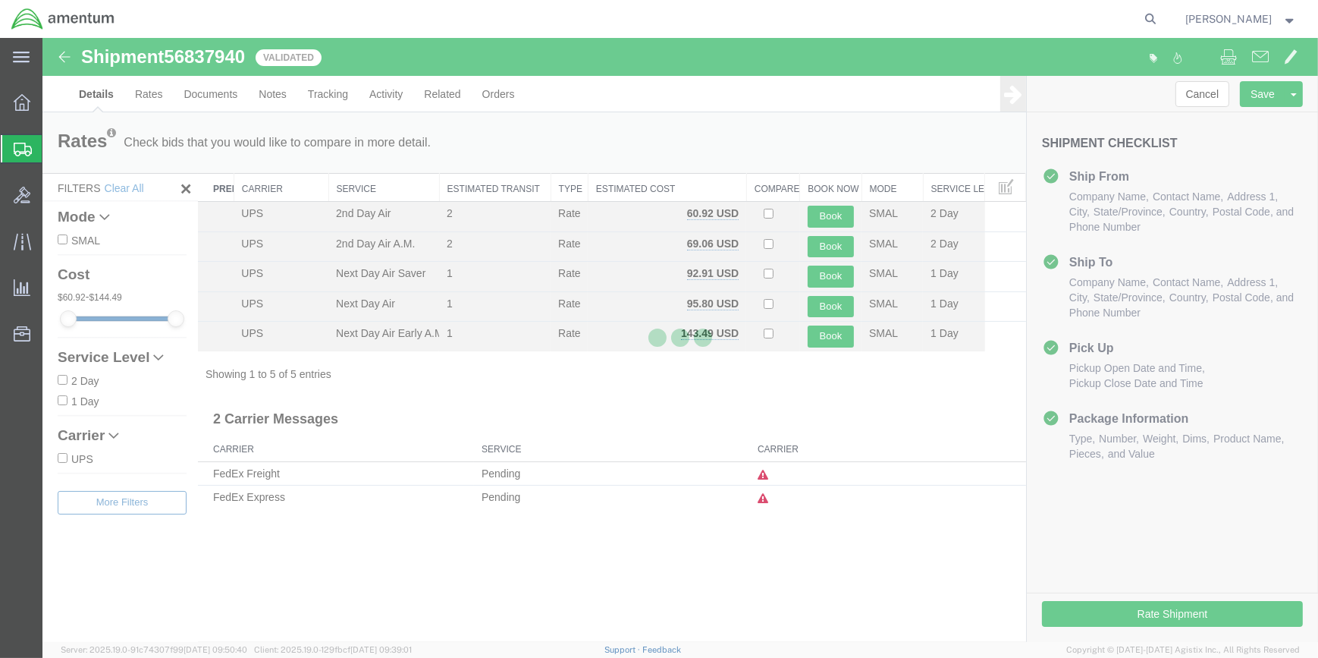
select select "49914"
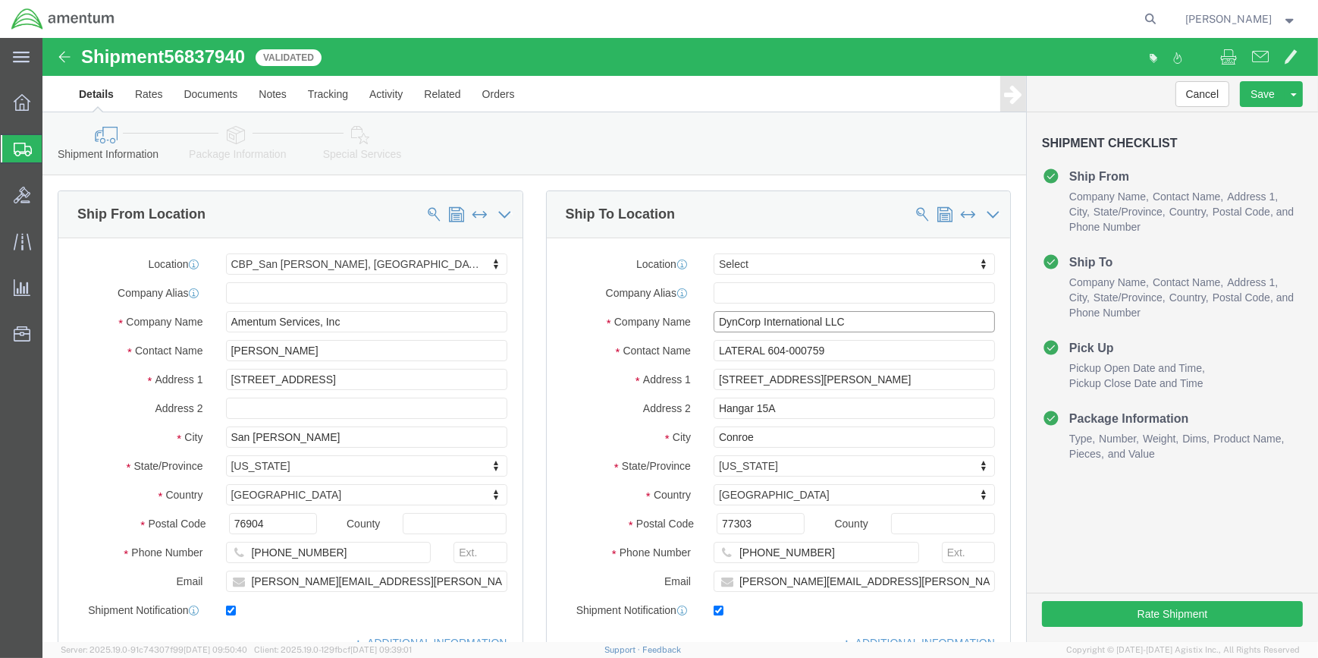
drag, startPoint x: 669, startPoint y: 281, endPoint x: 861, endPoint y: 278, distance: 192.0
click input "DynCorp International LLC"
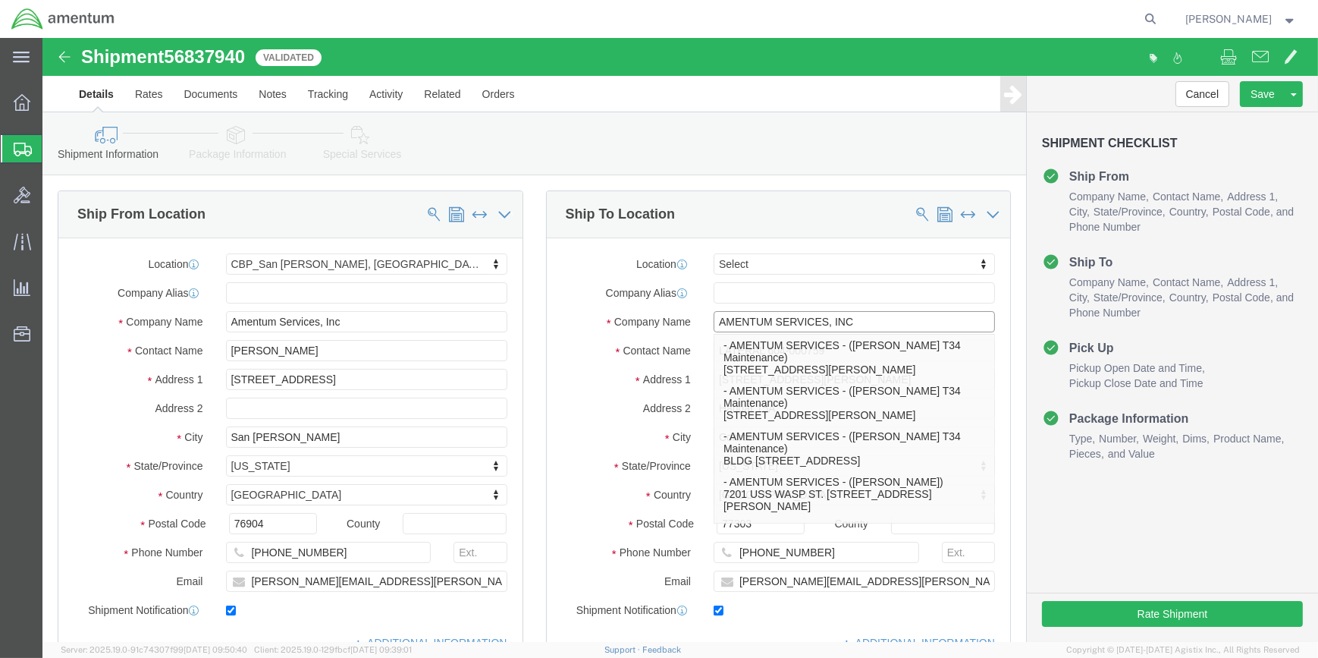
type input "AMENTUM SERVICES, INC"
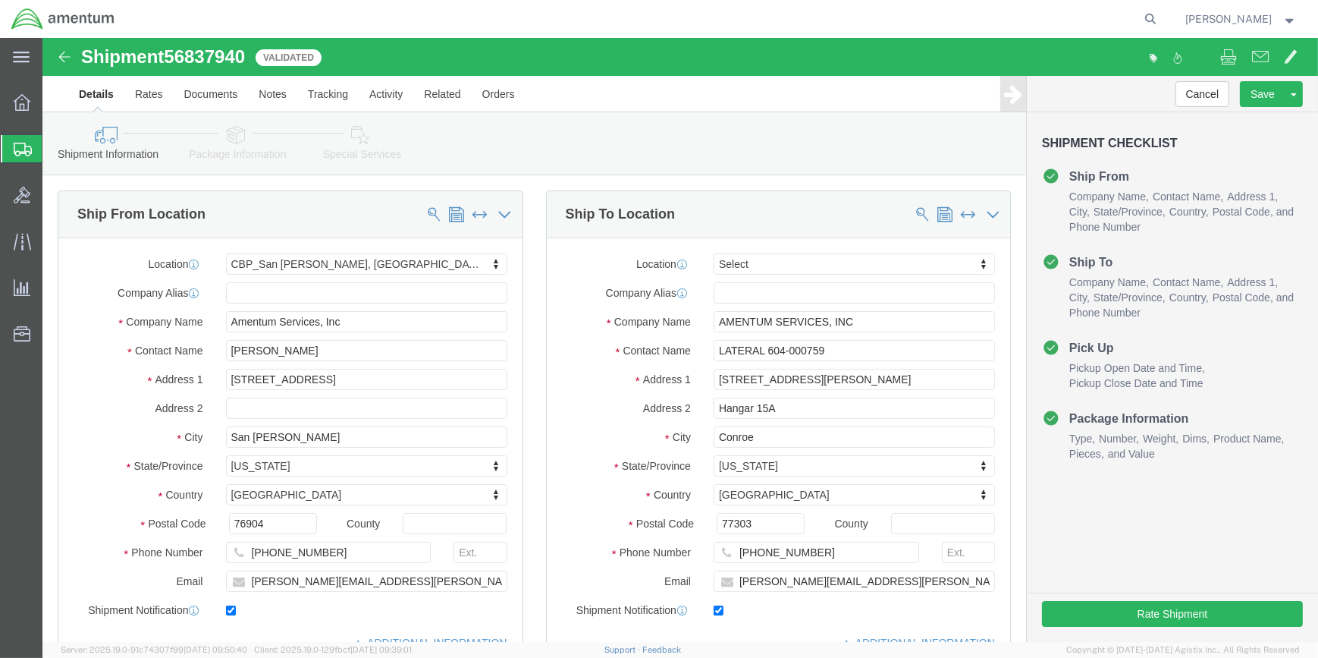
drag, startPoint x: 1065, startPoint y: 501, endPoint x: 1074, endPoint y: 504, distance: 9.9
click div "Cancel Save [GEOGRAPHIC_DATA] Assign To Clone Shipment Save As Template Shipmen…"
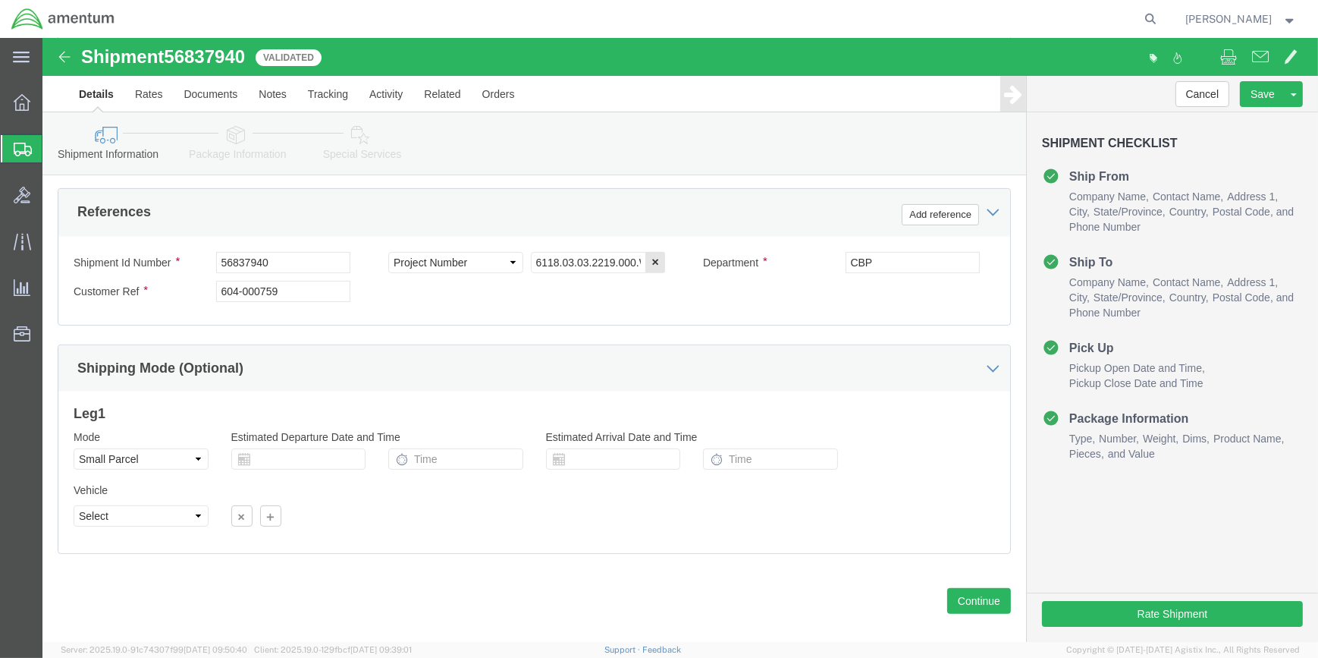
scroll to position [727, 0]
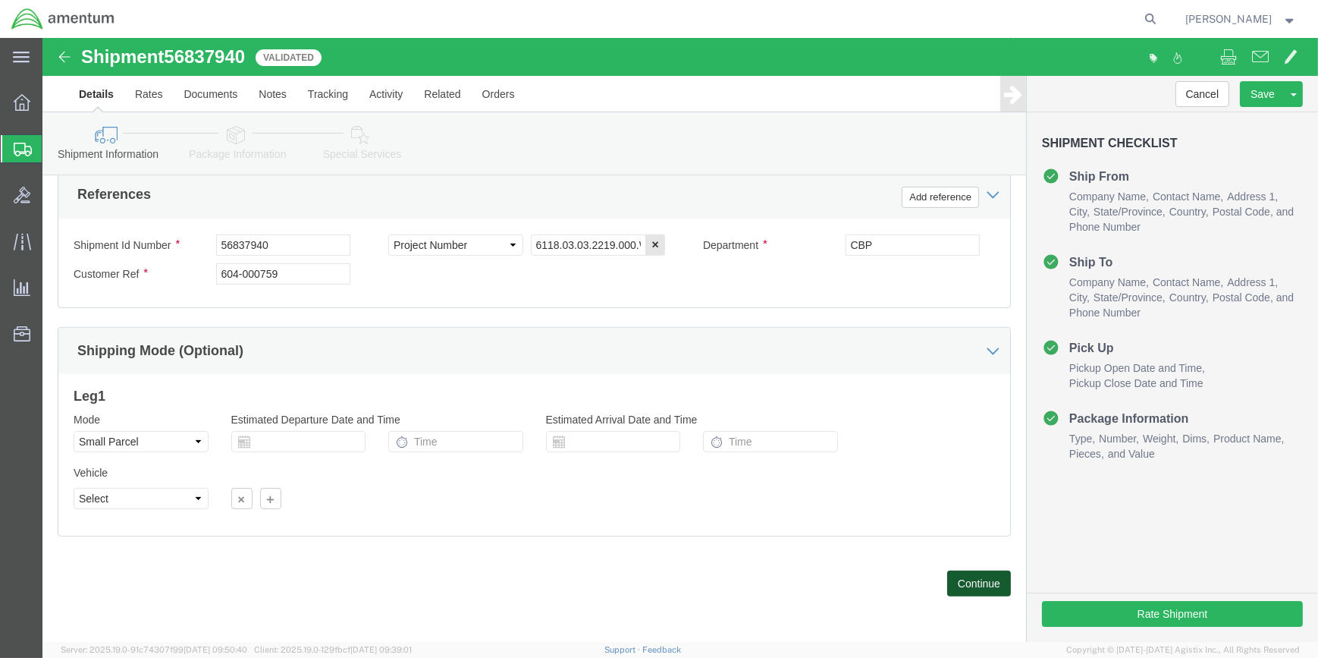
click button "Continue"
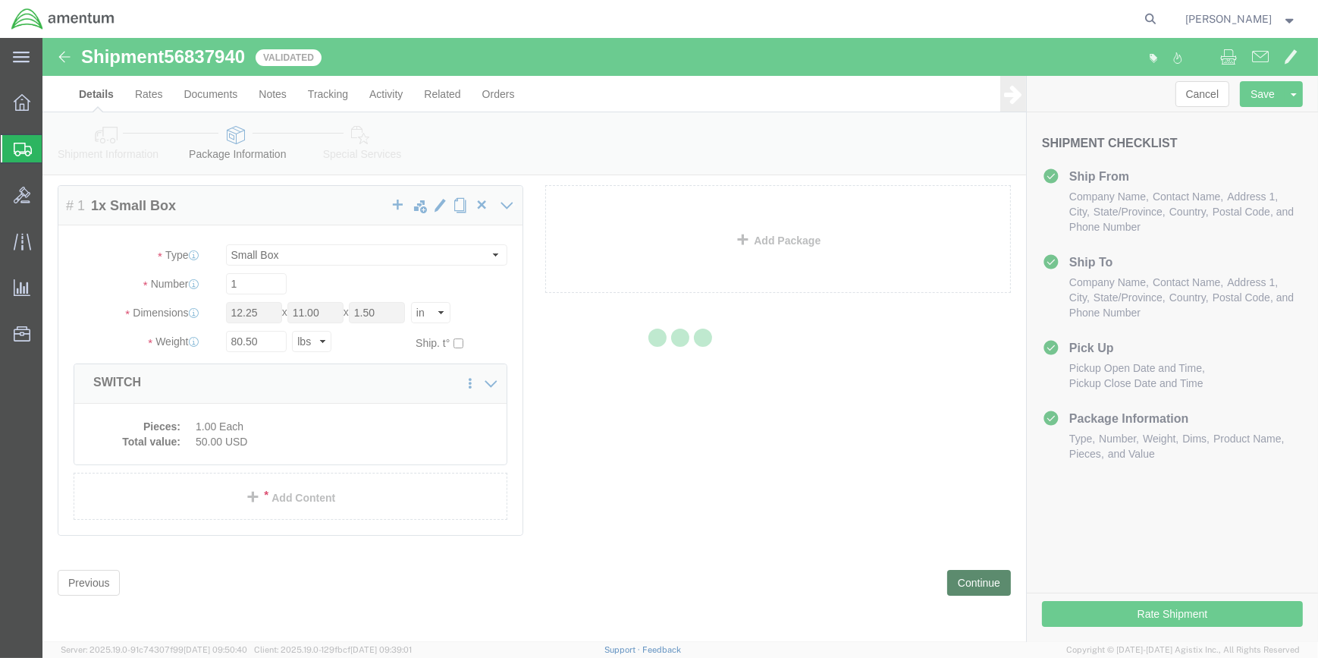
scroll to position [0, 0]
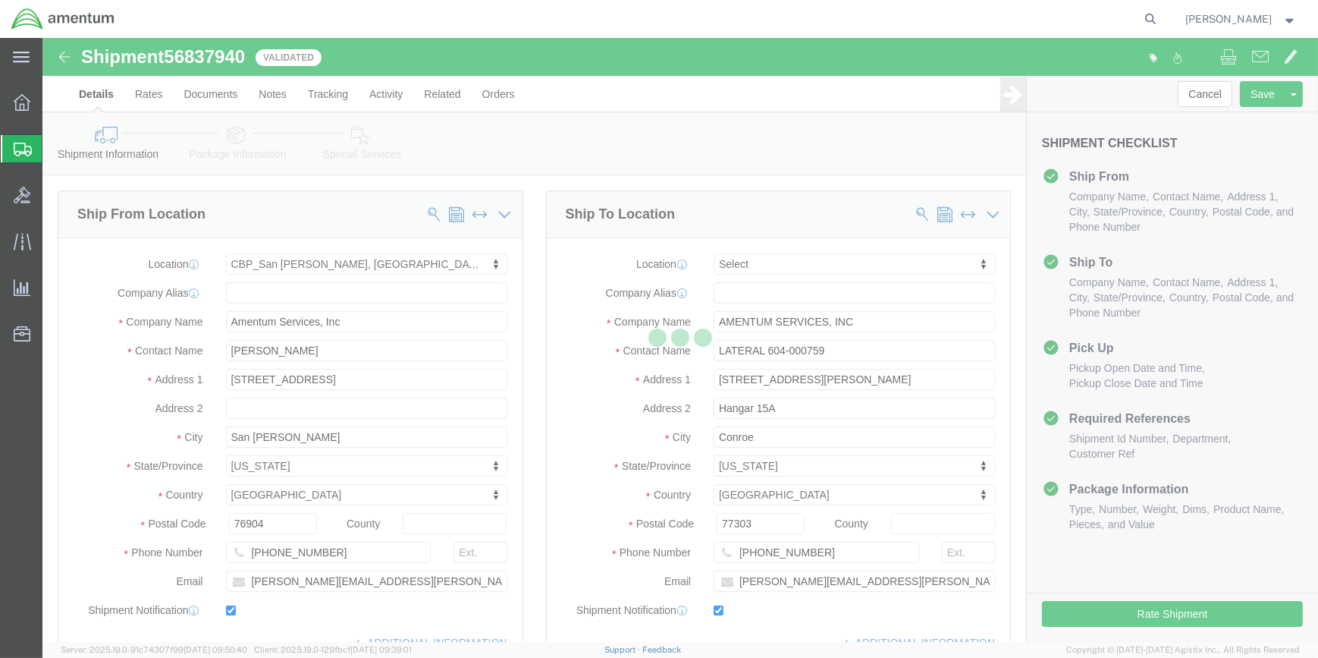
select select "49914"
select select
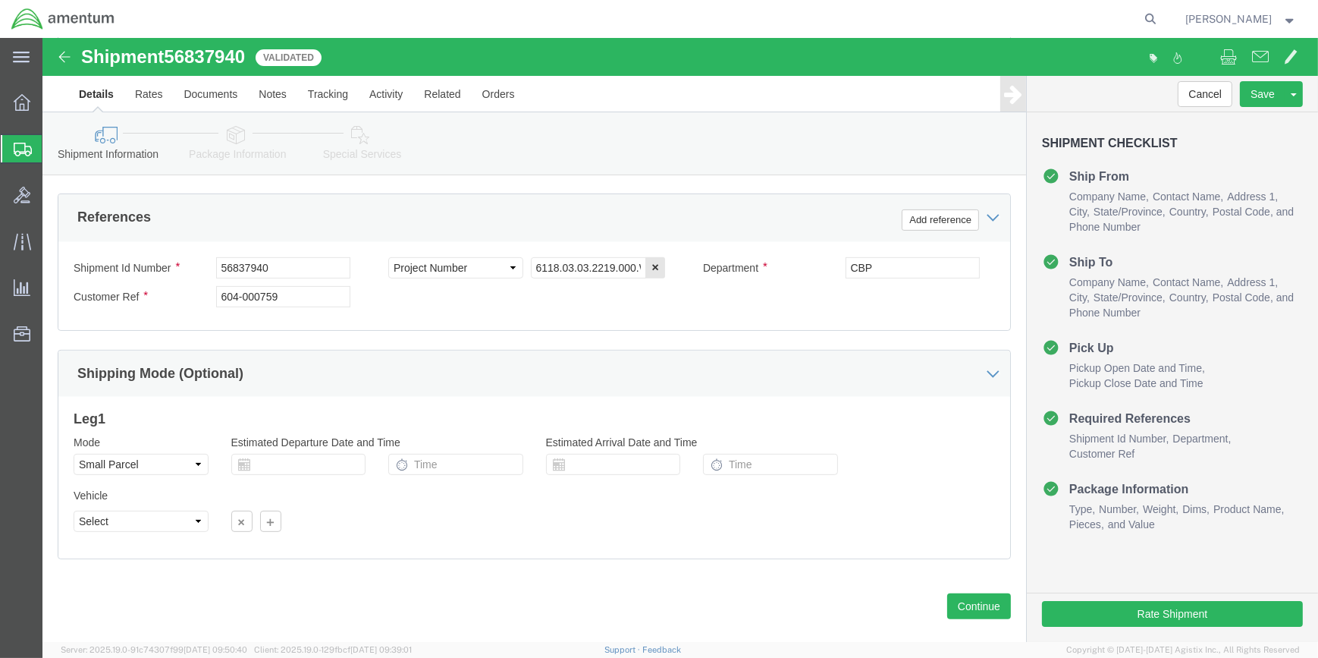
scroll to position [727, 0]
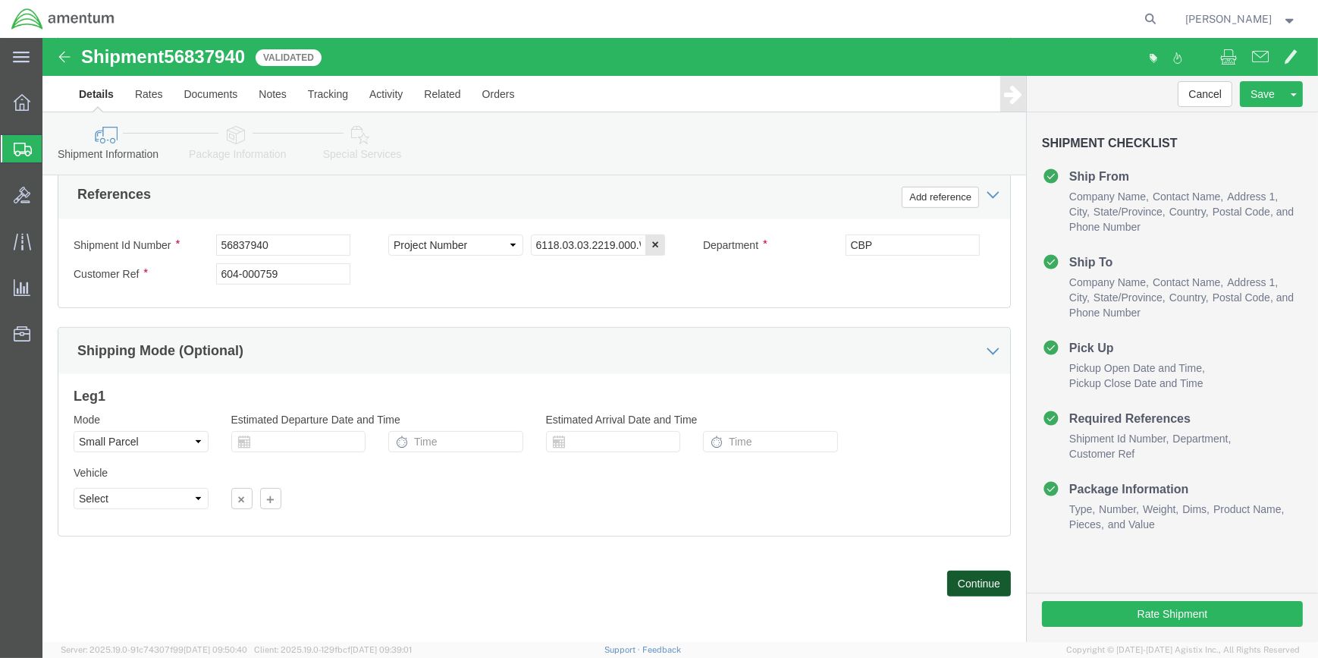
click button "Continue"
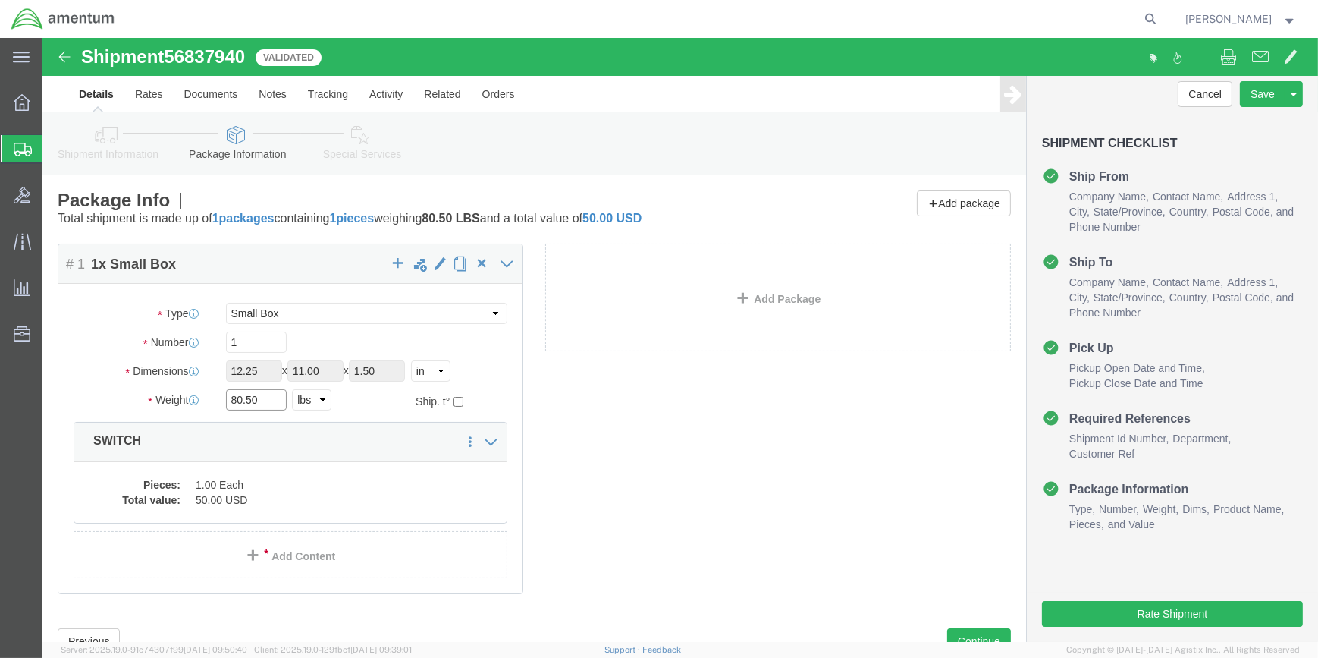
click input "80.50"
type input "8"
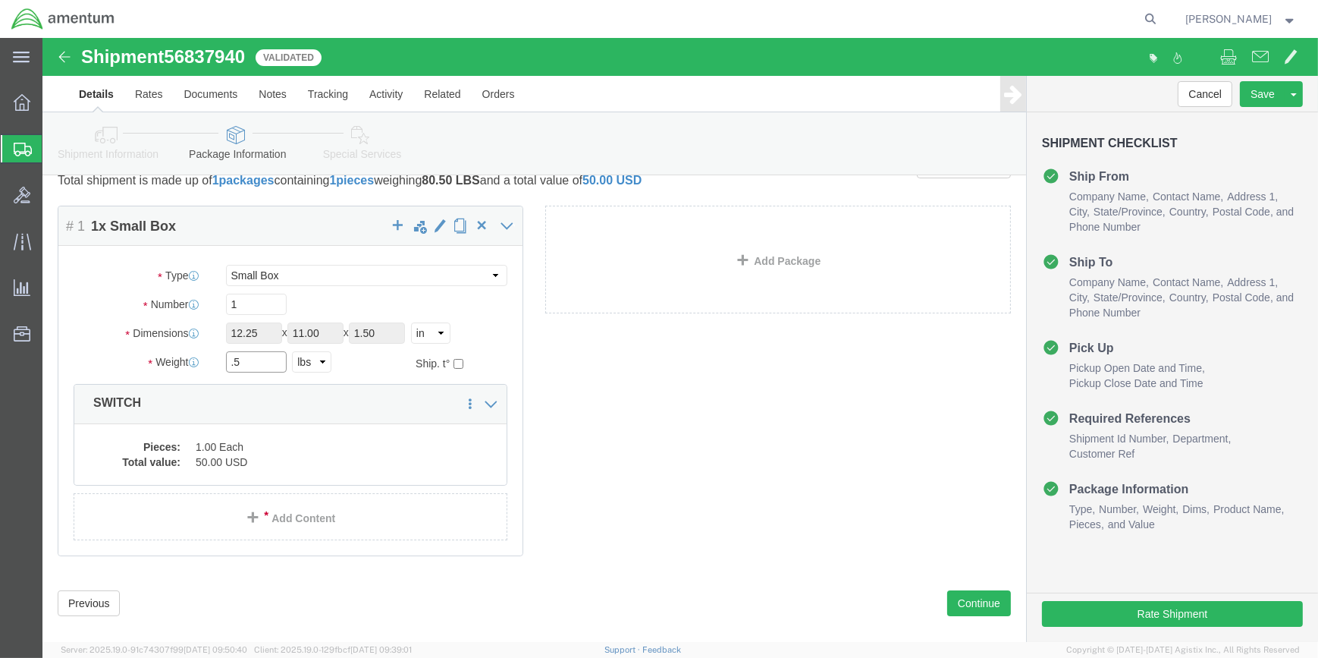
scroll to position [57, 0]
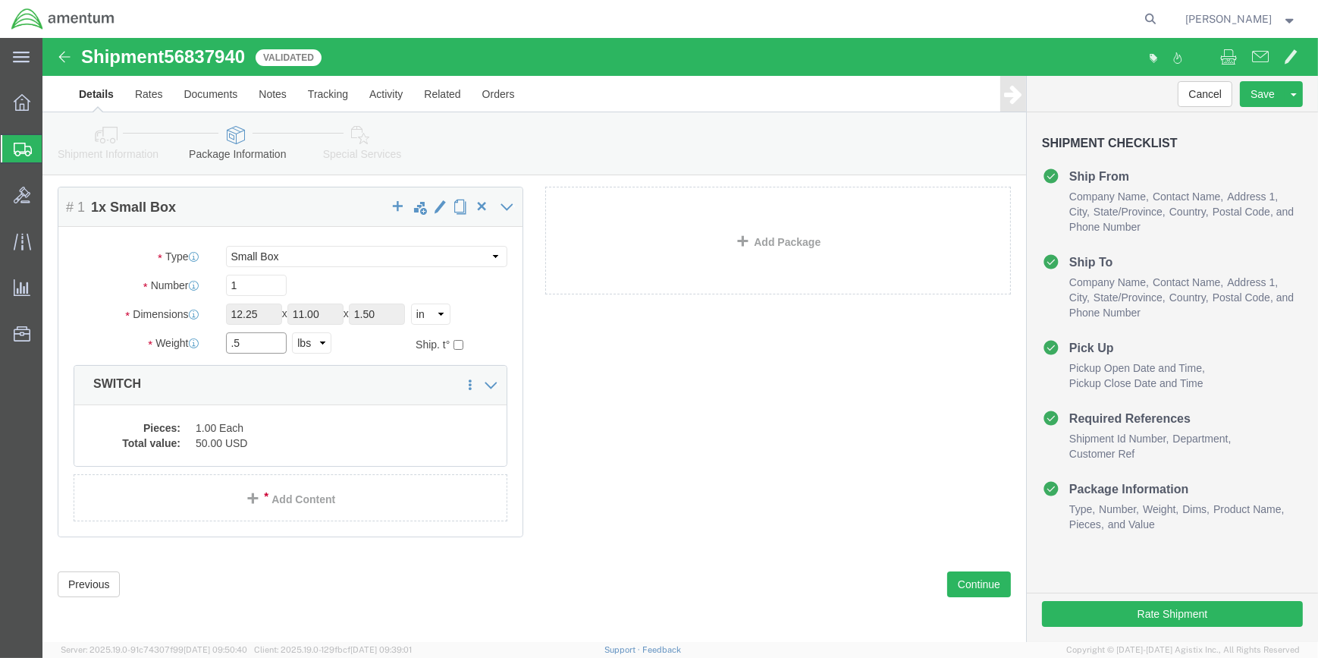
type input ".5"
click div "# 1 1 x Small Box Package Type Select Bale(s) Basket(s) Bolt(s) Bottle(s) Bucke…"
click button "Continue"
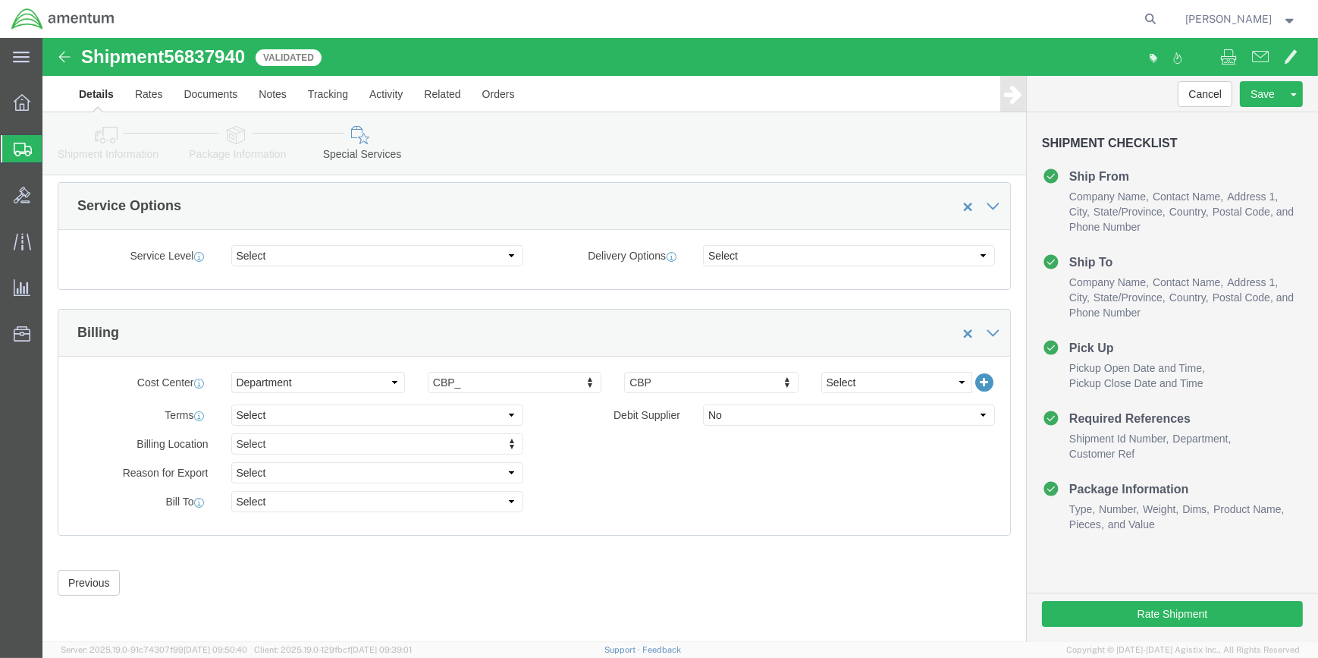
scroll to position [44, 0]
click icon
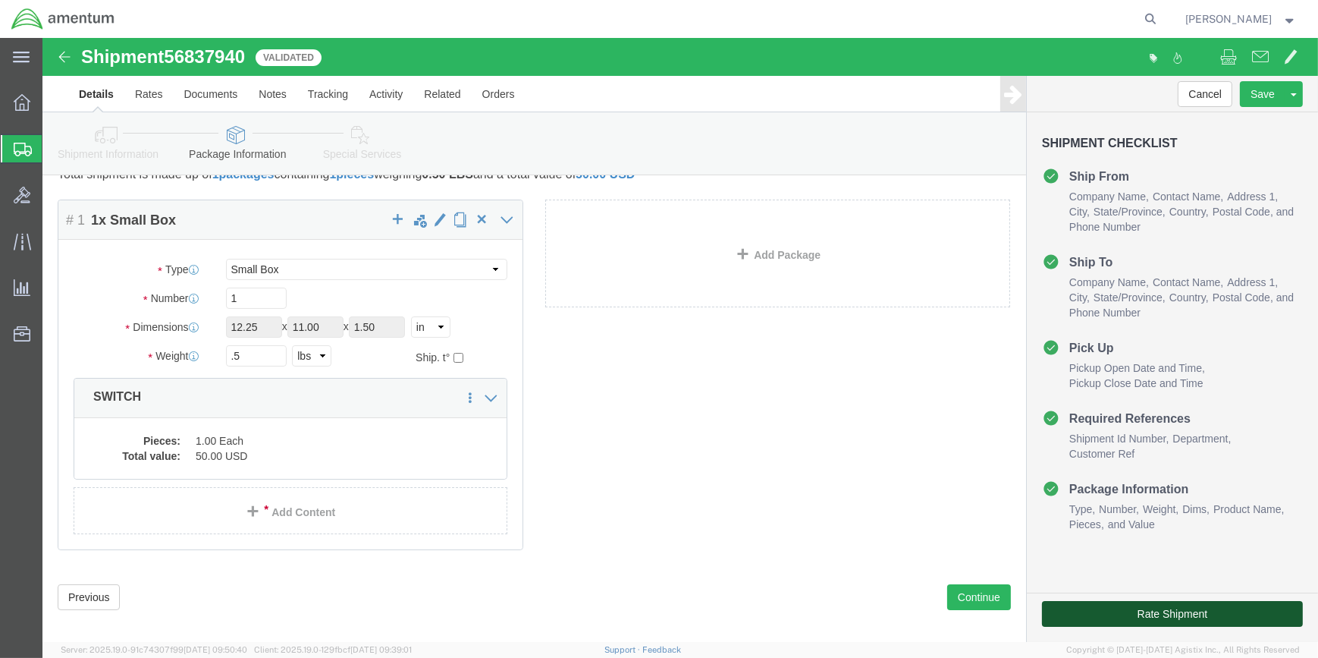
click button "Rate Shipment"
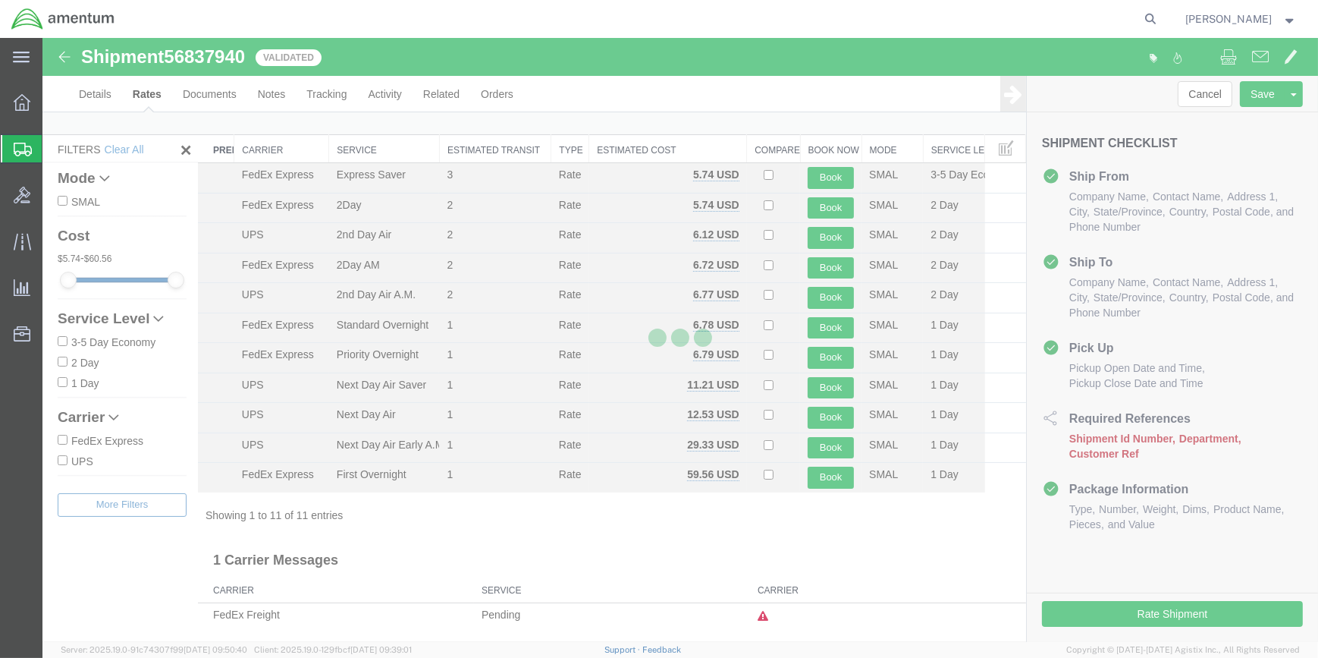
scroll to position [8, 0]
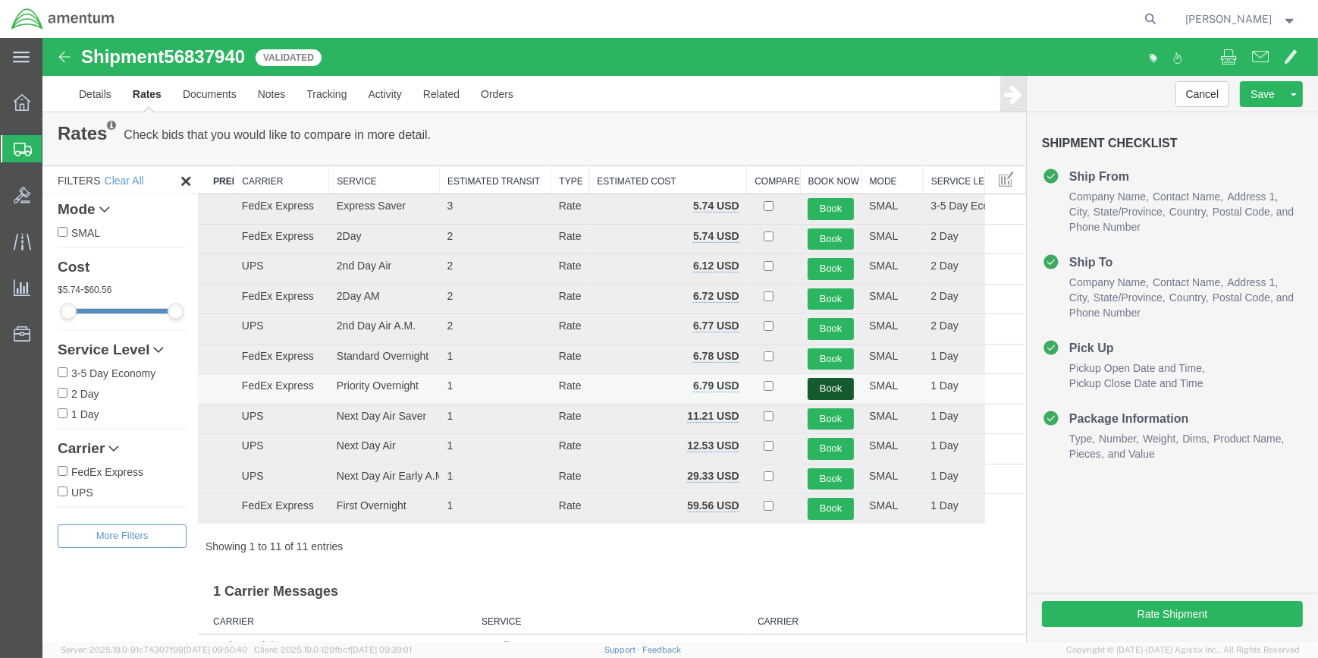
click at [819, 388] on button "Book" at bounding box center [831, 389] width 46 height 22
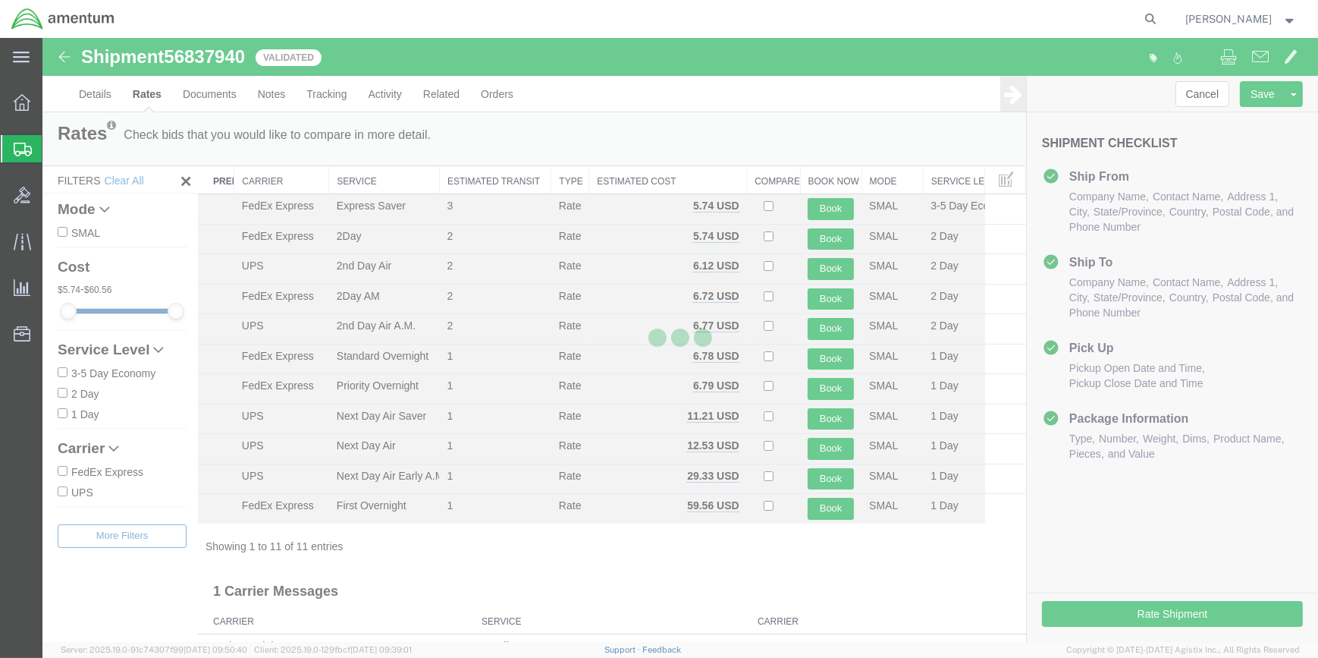
scroll to position [0, 0]
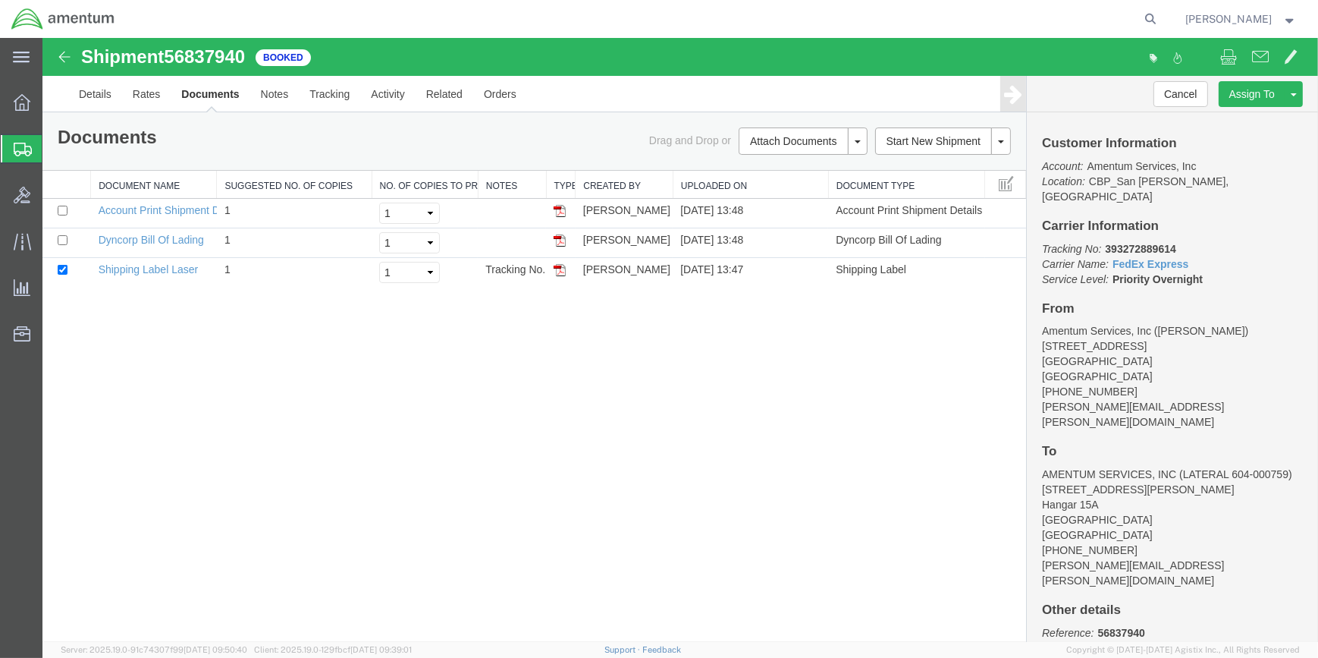
drag, startPoint x: 555, startPoint y: 267, endPoint x: 592, endPoint y: 315, distance: 60.1
click at [555, 267] on img at bounding box center [560, 270] width 12 height 12
